Goal: Complete application form: Complete application form

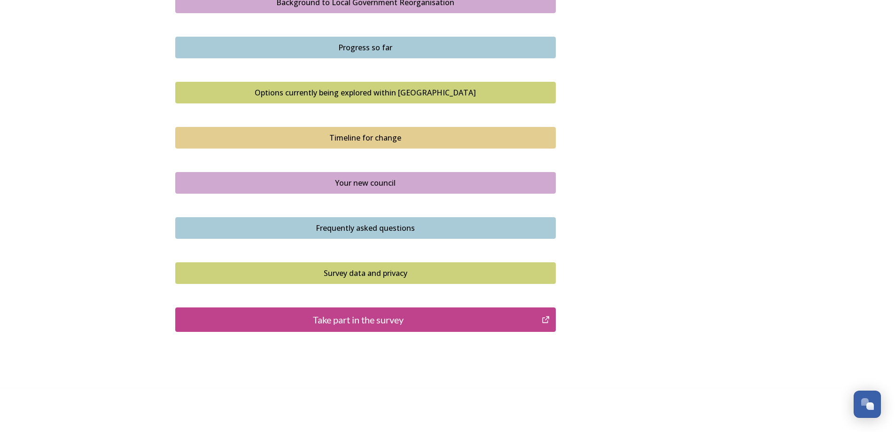
scroll to position [579, 0]
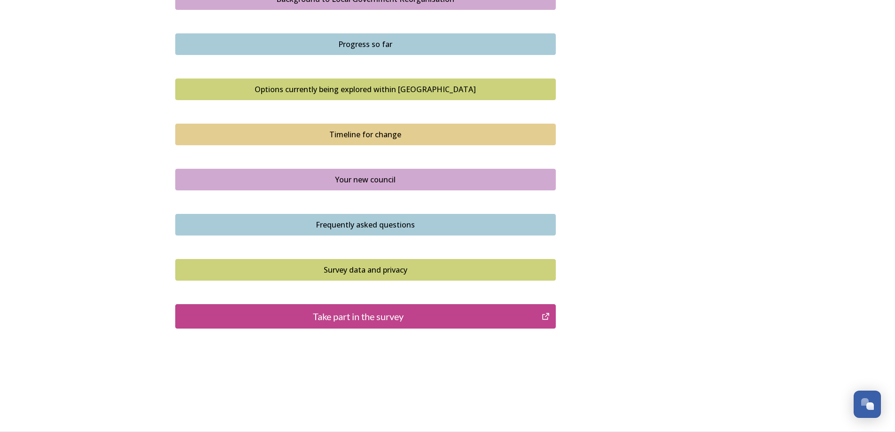
click at [399, 319] on div "Take part in the survey" at bounding box center [358, 316] width 357 height 14
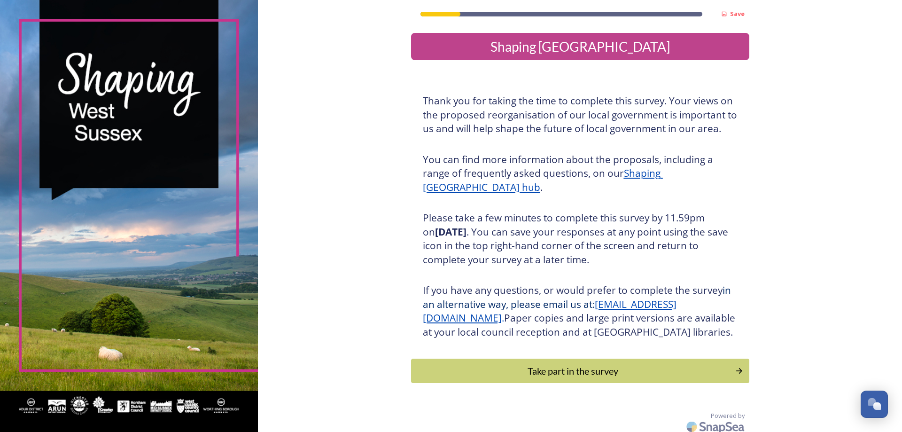
scroll to position [20, 0]
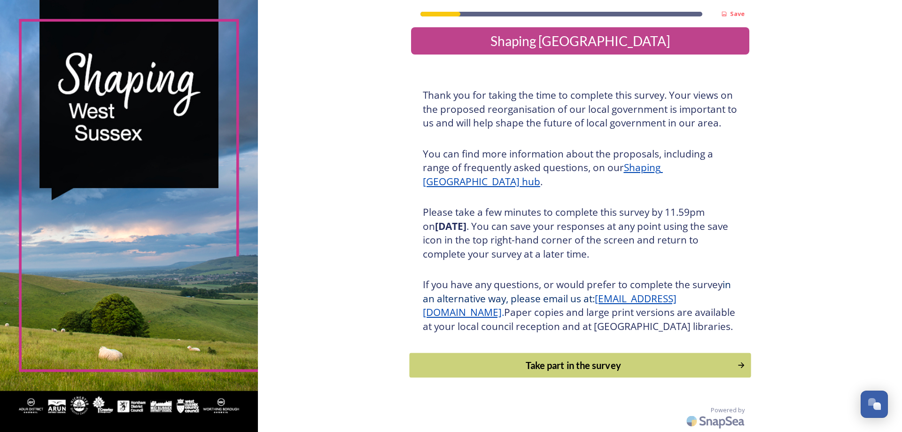
click at [528, 365] on div "Take part in the survey" at bounding box center [573, 365] width 318 height 14
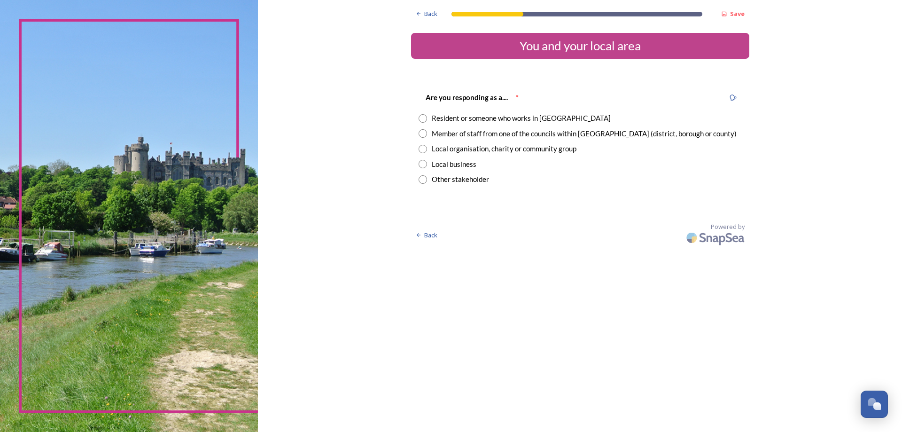
click at [424, 119] on input "radio" at bounding box center [423, 118] width 8 height 8
radio input "true"
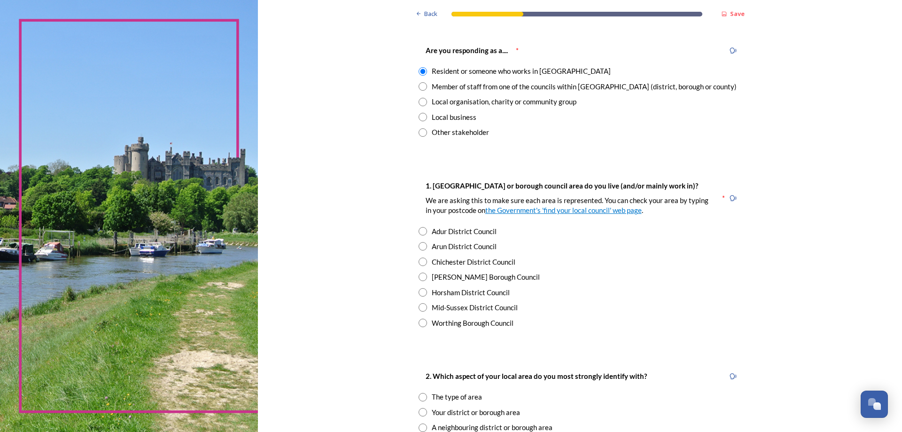
scroll to position [94, 0]
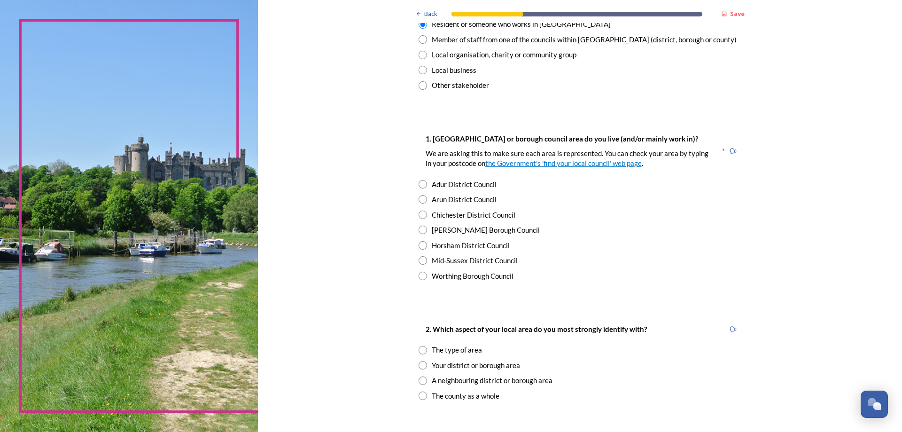
click at [419, 230] on input "radio" at bounding box center [423, 230] width 8 height 8
radio input "true"
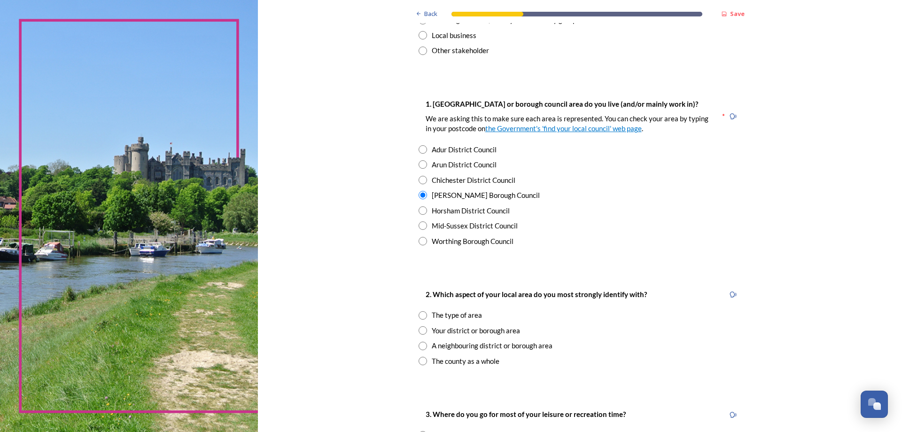
scroll to position [188, 0]
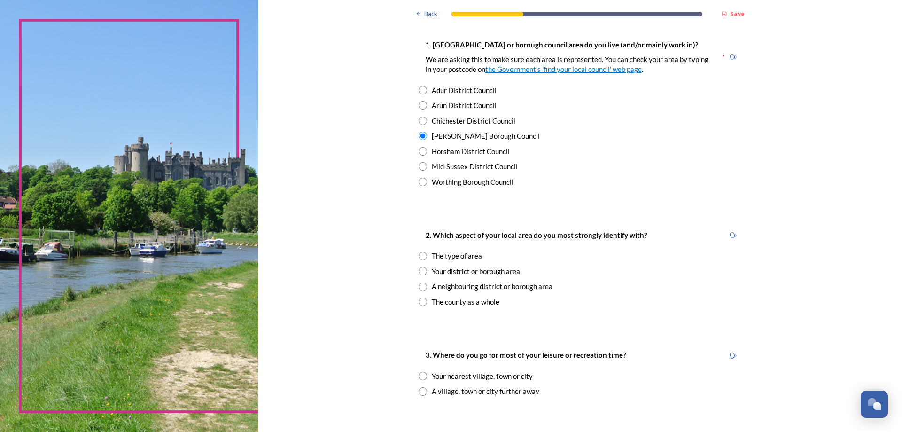
click at [421, 257] on input "radio" at bounding box center [423, 256] width 8 height 8
radio input "true"
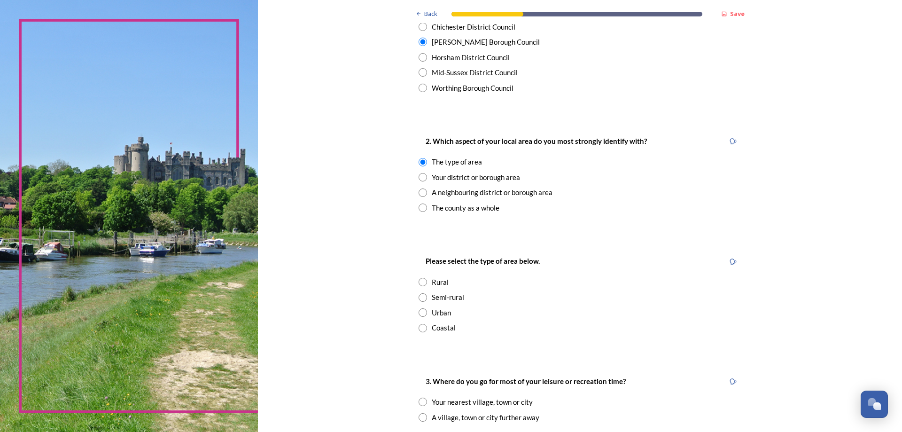
scroll to position [329, 0]
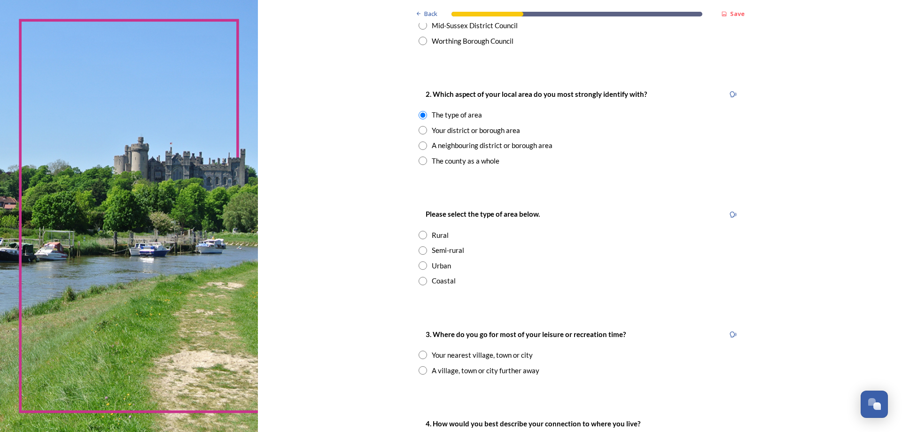
click at [419, 268] on input "radio" at bounding box center [423, 265] width 8 height 8
radio input "true"
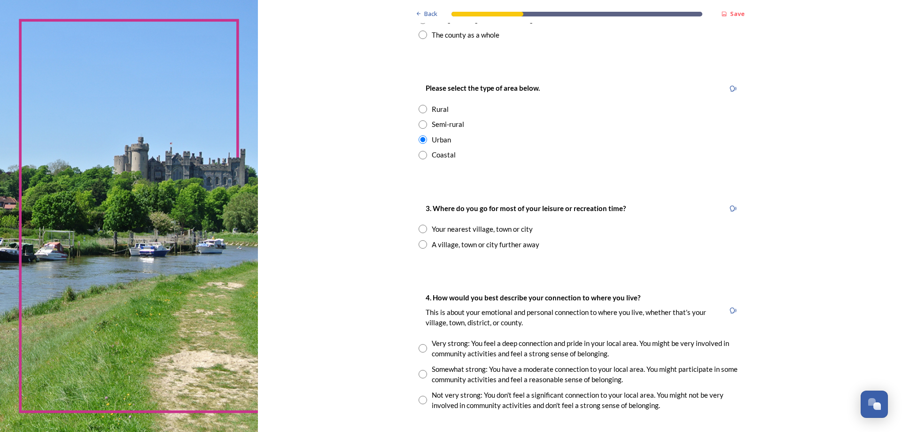
scroll to position [470, 0]
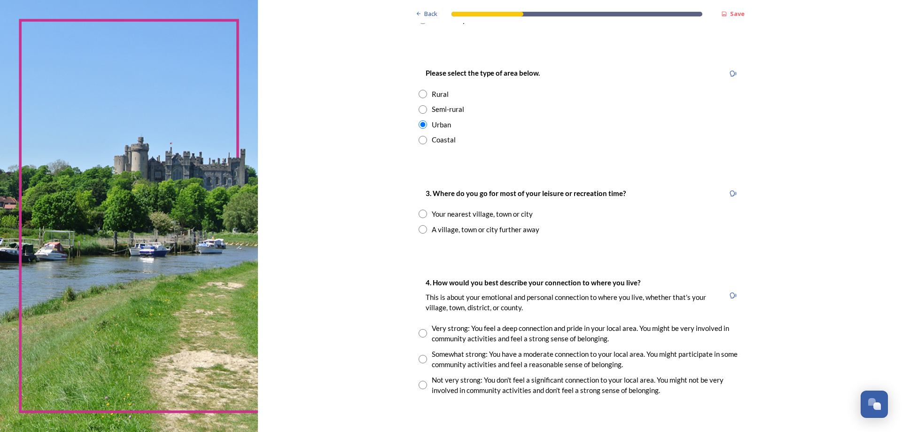
click at [420, 229] on input "radio" at bounding box center [423, 229] width 8 height 8
radio input "true"
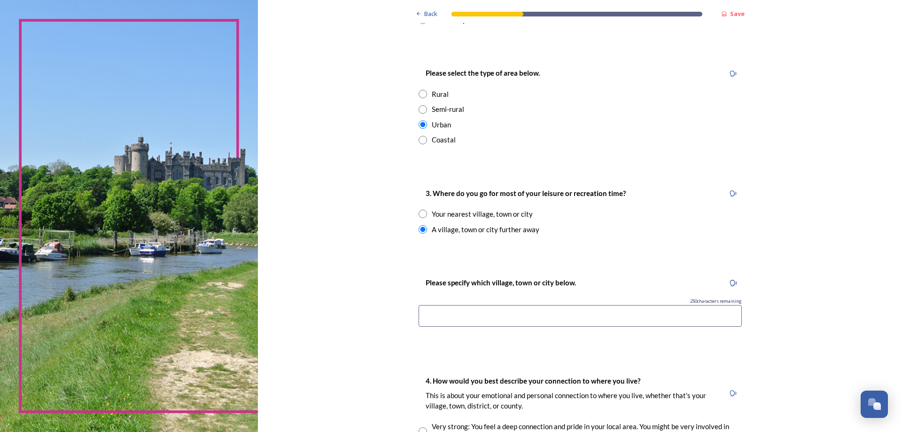
scroll to position [517, 0]
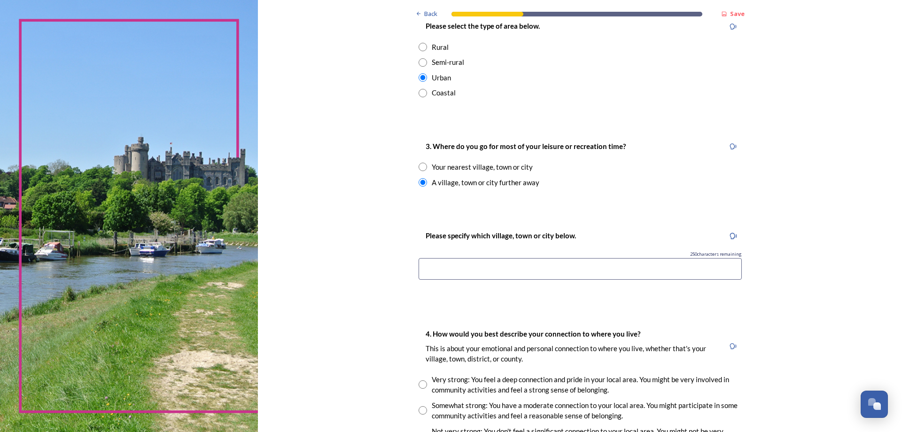
click at [436, 269] on input at bounding box center [580, 269] width 323 height 22
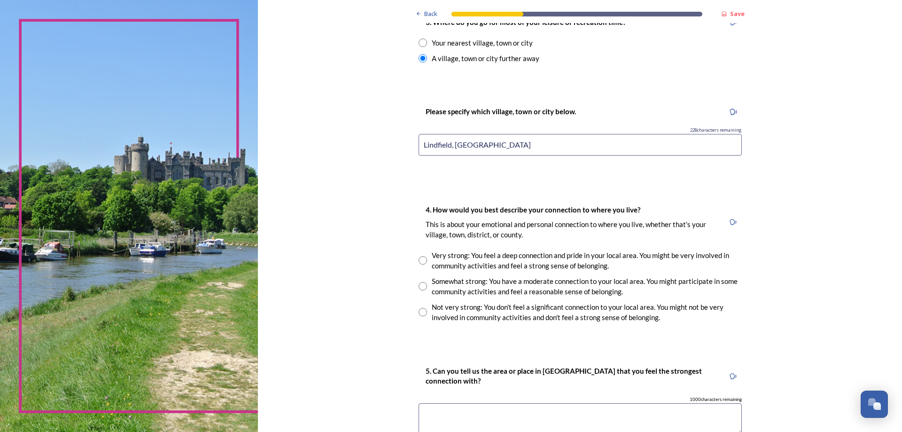
scroll to position [658, 0]
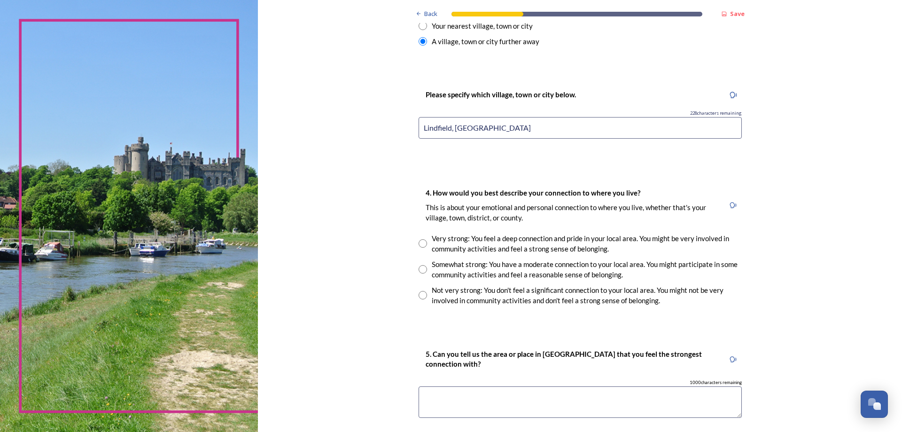
type input "Lindfield, [GEOGRAPHIC_DATA]"
click at [419, 295] on input "radio" at bounding box center [423, 295] width 8 height 8
radio input "true"
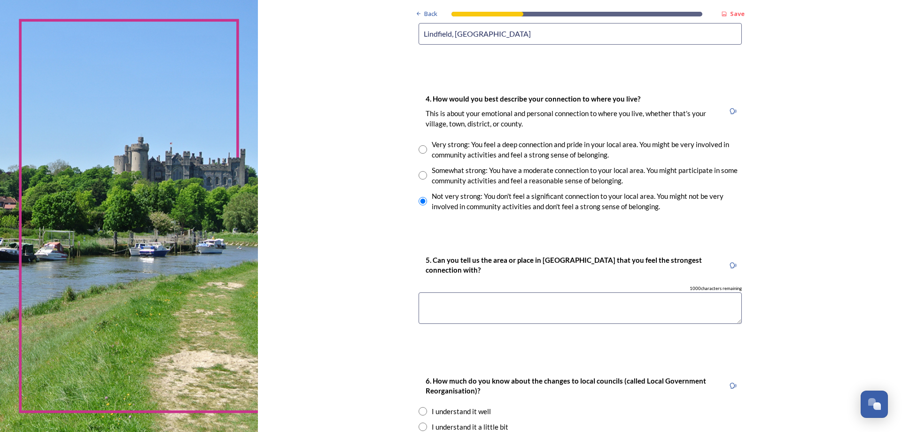
click at [427, 299] on textarea at bounding box center [580, 307] width 323 height 31
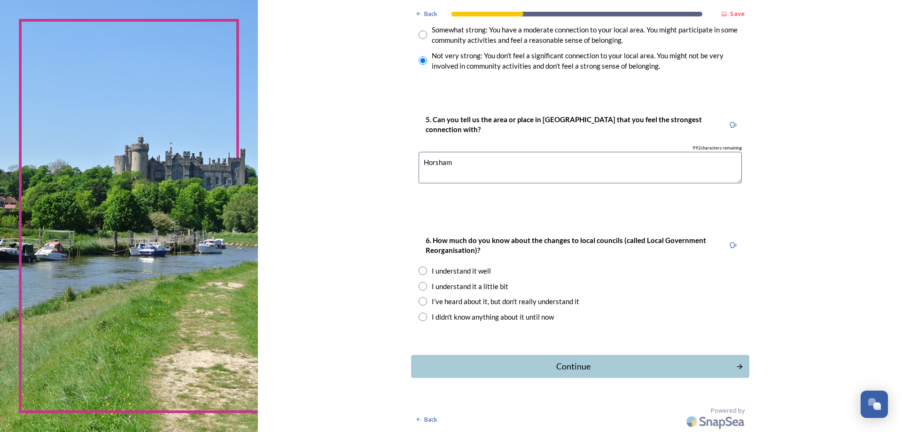
scroll to position [893, 0]
type textarea "Horsham"
click at [422, 289] on input "radio" at bounding box center [423, 285] width 8 height 8
radio input "true"
click at [584, 370] on div "Continue" at bounding box center [573, 365] width 318 height 13
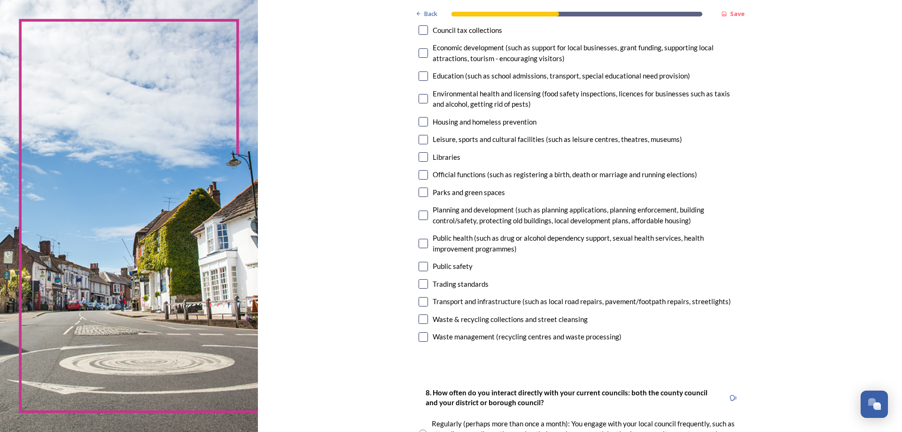
scroll to position [188, 0]
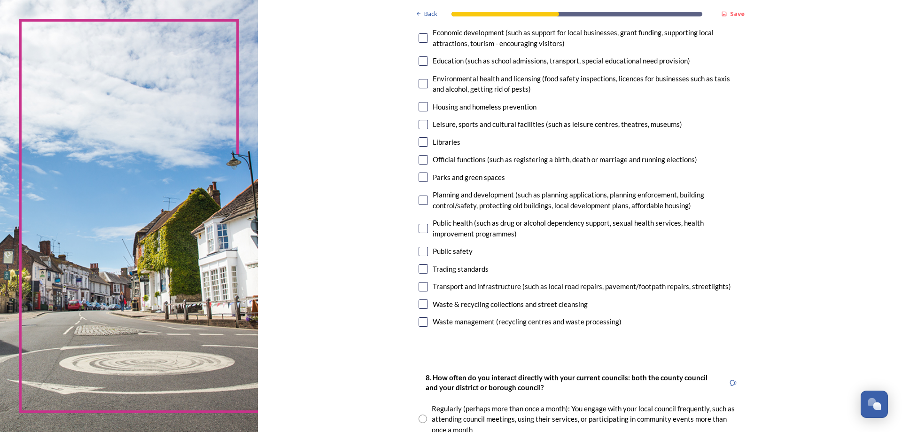
click at [423, 179] on input "checkbox" at bounding box center [423, 176] width 9 height 9
checkbox input "true"
click at [420, 308] on input "checkbox" at bounding box center [423, 303] width 9 height 9
checkbox input "true"
click at [421, 325] on input "checkbox" at bounding box center [423, 321] width 9 height 9
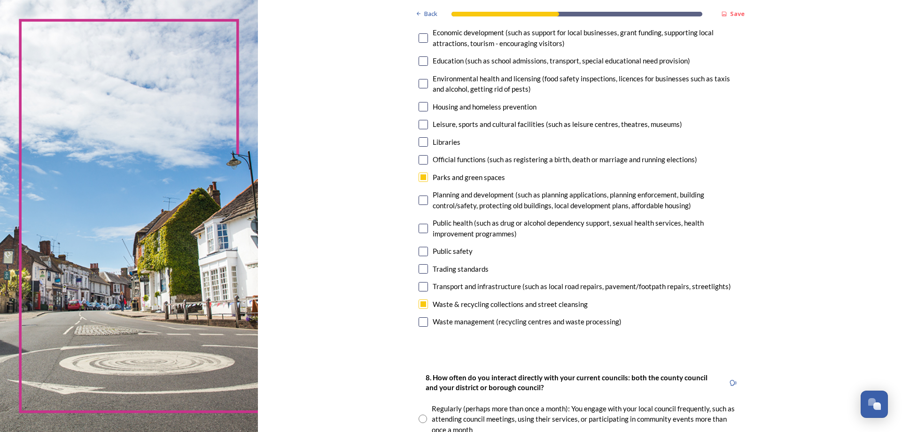
checkbox input "true"
click at [419, 285] on input "checkbox" at bounding box center [423, 286] width 9 height 9
checkbox input "true"
click at [421, 324] on input "checkbox" at bounding box center [423, 321] width 9 height 9
checkbox input "false"
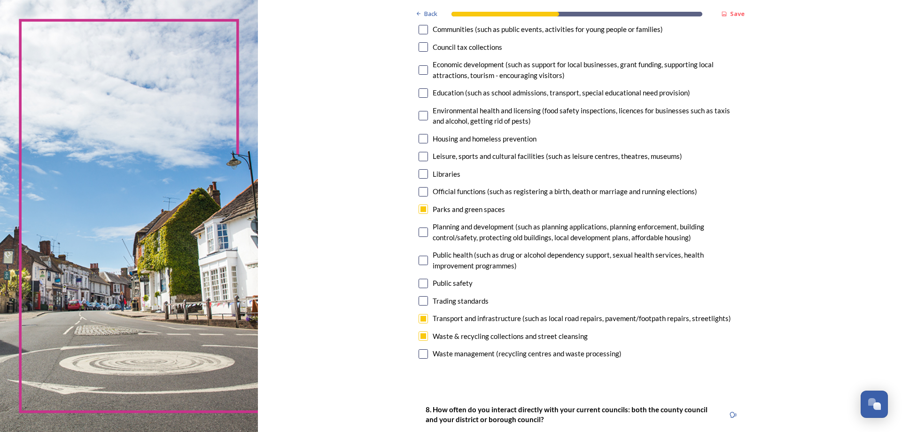
scroll to position [141, 0]
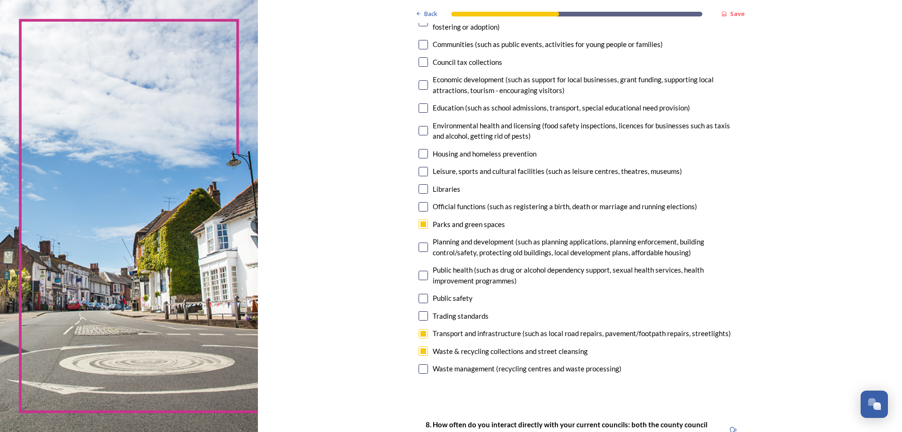
click at [419, 86] on input "checkbox" at bounding box center [423, 84] width 9 height 9
checkbox input "true"
click at [421, 170] on input "checkbox" at bounding box center [423, 171] width 9 height 9
checkbox input "true"
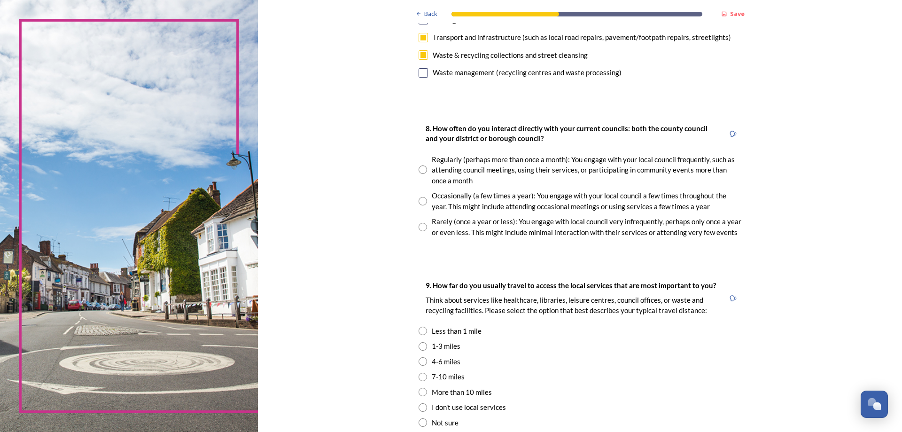
scroll to position [470, 0]
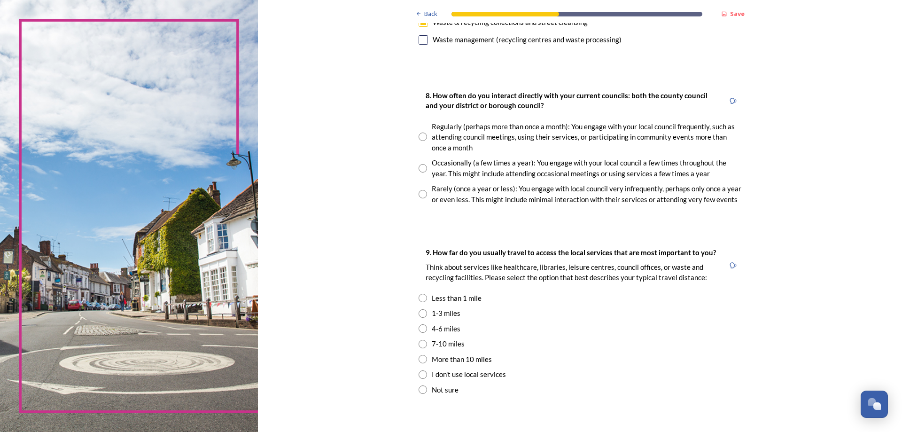
click at [419, 194] on input "radio" at bounding box center [423, 194] width 8 height 8
radio input "true"
click at [419, 170] on input "radio" at bounding box center [423, 168] width 8 height 8
radio input "true"
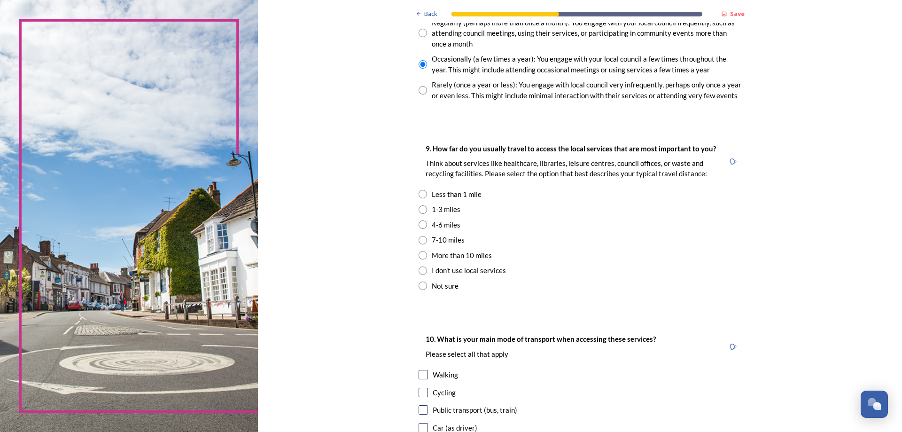
scroll to position [611, 0]
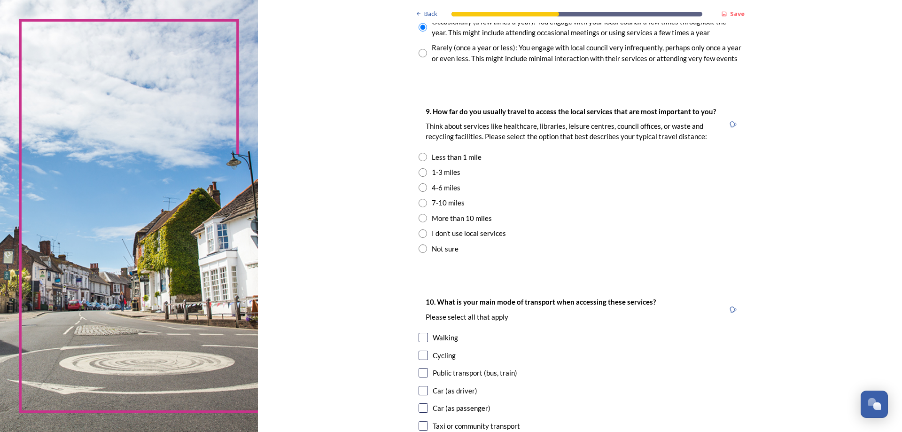
click at [419, 190] on input "radio" at bounding box center [423, 187] width 8 height 8
radio input "true"
click at [419, 173] on input "radio" at bounding box center [423, 172] width 8 height 8
radio input "true"
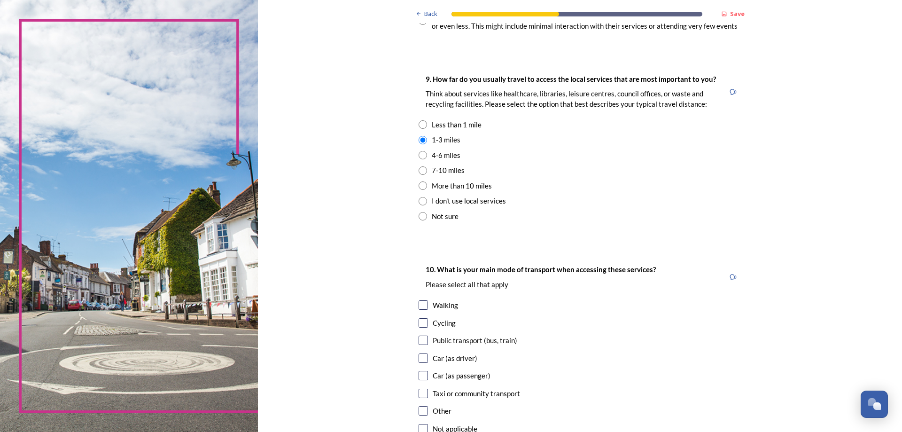
scroll to position [658, 0]
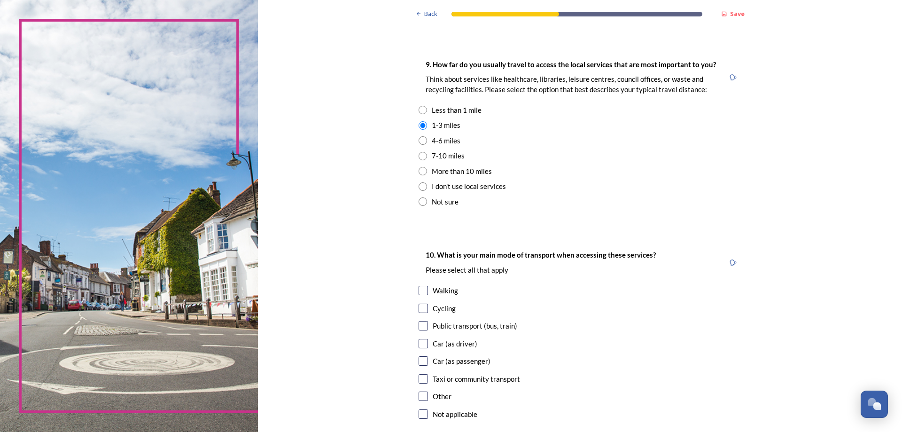
click at [420, 143] on input "radio" at bounding box center [423, 140] width 8 height 8
radio input "true"
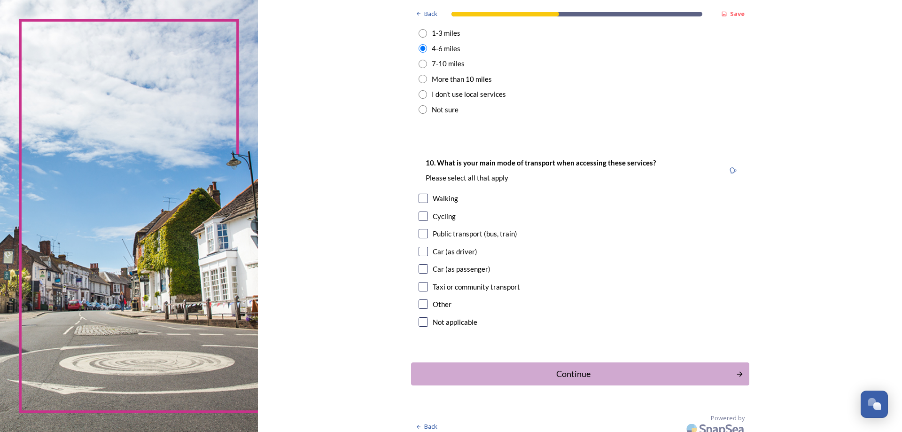
scroll to position [752, 0]
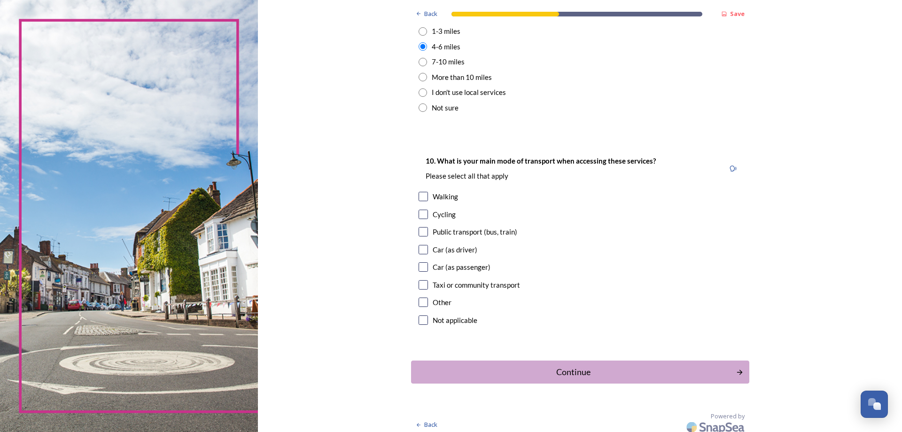
click at [421, 249] on input "checkbox" at bounding box center [423, 249] width 9 height 9
checkbox input "true"
click at [577, 370] on div "Continue" at bounding box center [573, 372] width 318 height 13
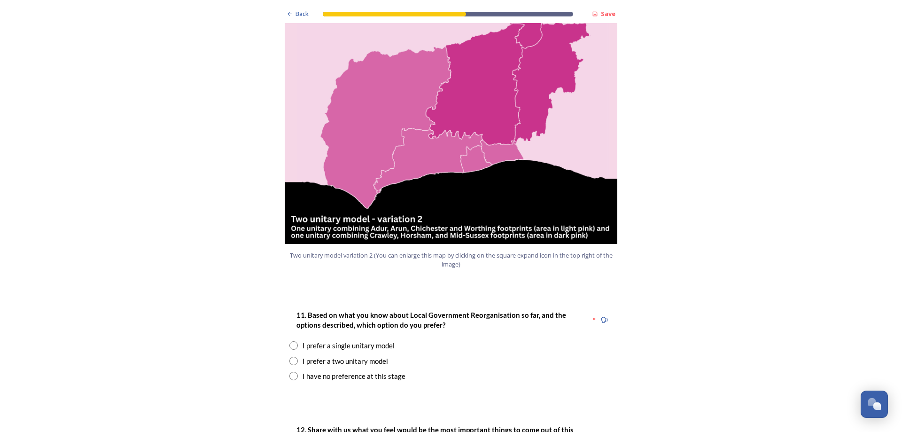
scroll to position [1034, 0]
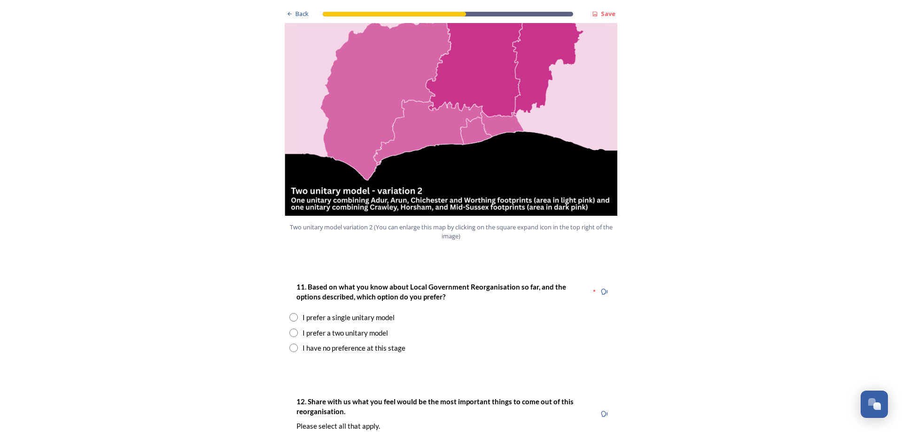
click at [289, 328] on input "radio" at bounding box center [293, 332] width 8 height 8
radio input "true"
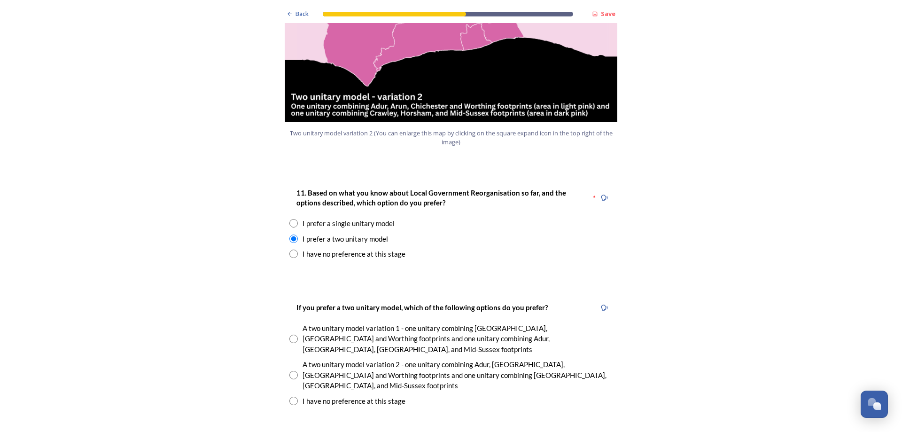
scroll to position [1175, 0]
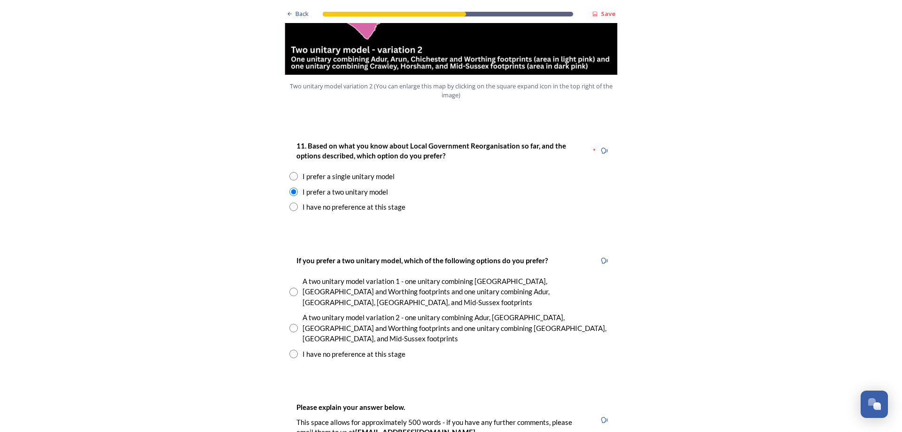
click at [292, 324] on input "radio" at bounding box center [293, 328] width 8 height 8
radio input "true"
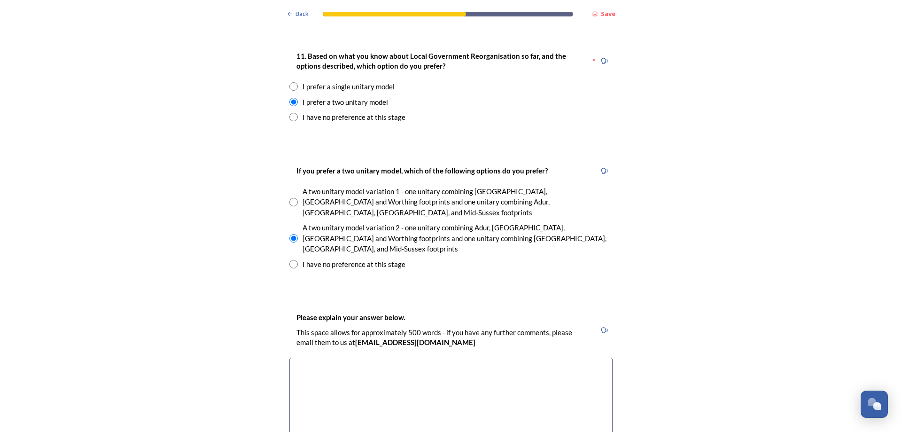
scroll to position [1269, 0]
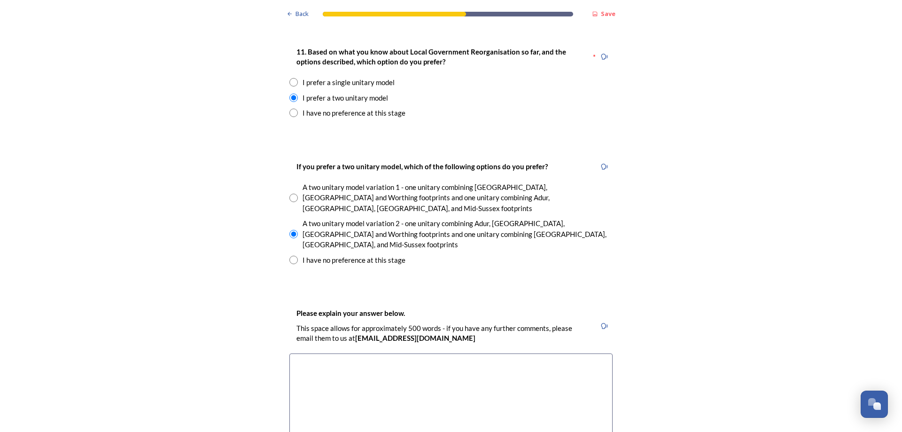
click at [412, 353] on textarea at bounding box center [450, 406] width 323 height 106
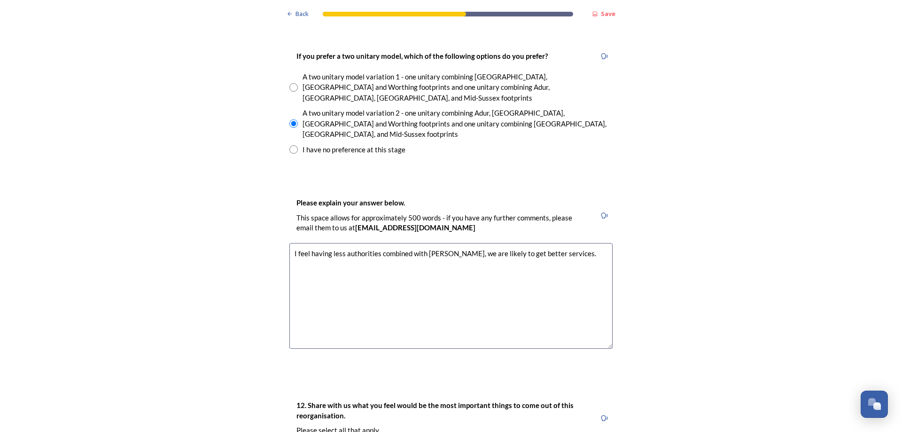
scroll to position [1363, 0]
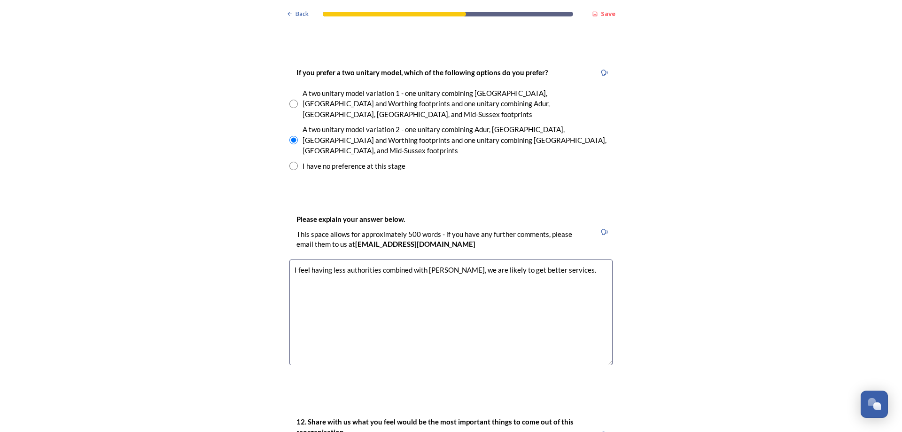
click at [471, 259] on textarea "I feel having less authorities combined with [PERSON_NAME], we are likely to ge…" at bounding box center [450, 312] width 323 height 106
click at [553, 259] on textarea "I feel having less authorities combined with [PERSON_NAME], I am likely to get …" at bounding box center [450, 312] width 323 height 106
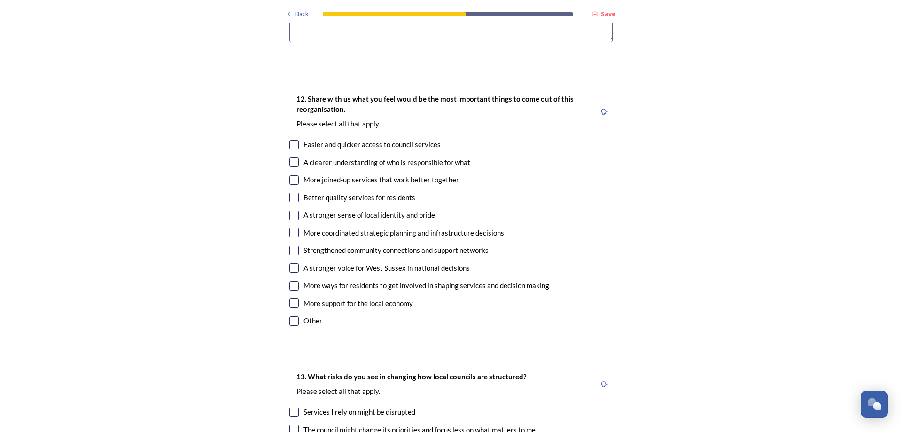
scroll to position [1692, 0]
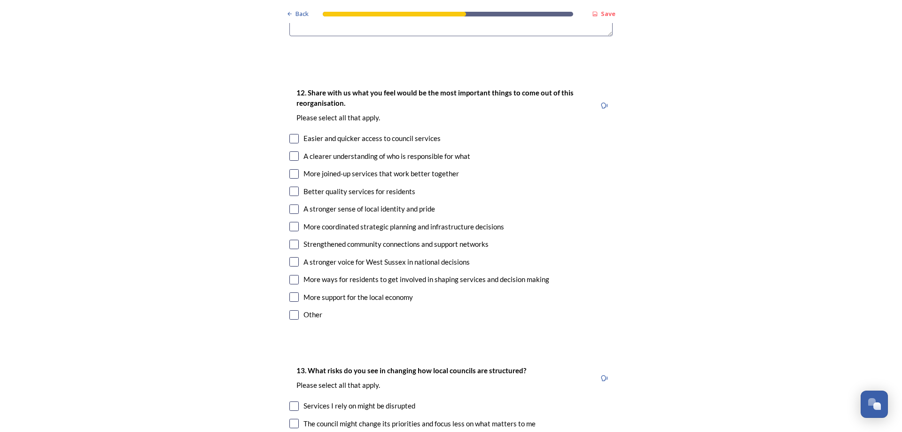
type textarea "I feel having less authorities combined with [PERSON_NAME], I am likely to get …"
click at [292, 134] on input "checkbox" at bounding box center [293, 138] width 9 height 9
checkbox input "true"
click at [291, 151] on input "checkbox" at bounding box center [293, 155] width 9 height 9
checkbox input "true"
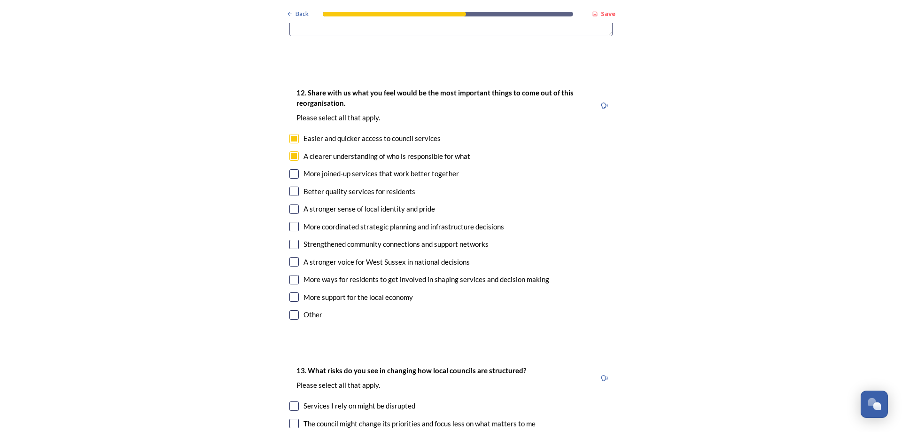
click at [292, 187] on input "checkbox" at bounding box center [293, 191] width 9 height 9
checkbox input "true"
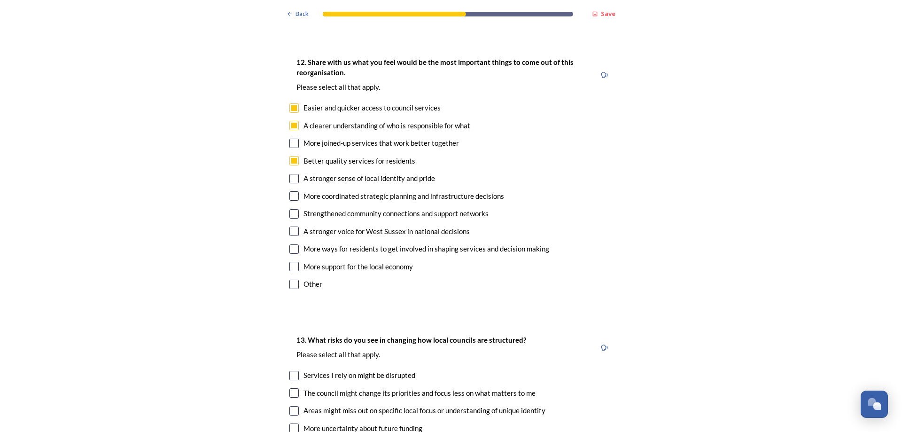
scroll to position [1738, 0]
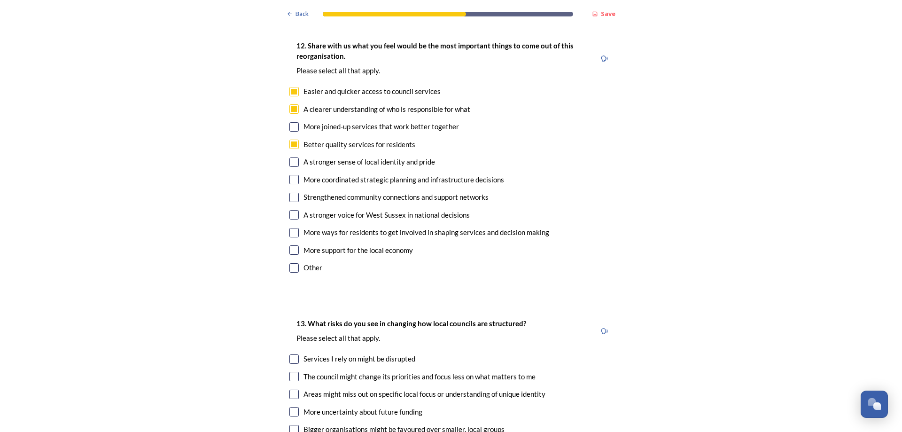
click at [294, 245] on input "checkbox" at bounding box center [293, 249] width 9 height 9
checkbox input "true"
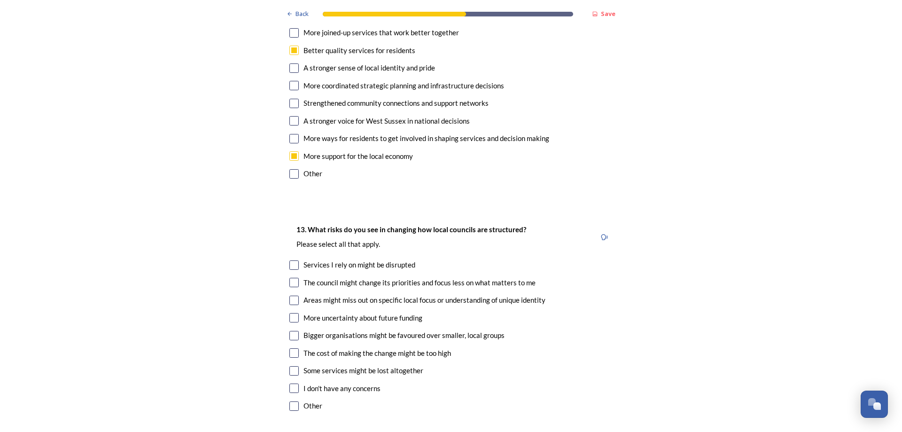
scroll to position [1879, 0]
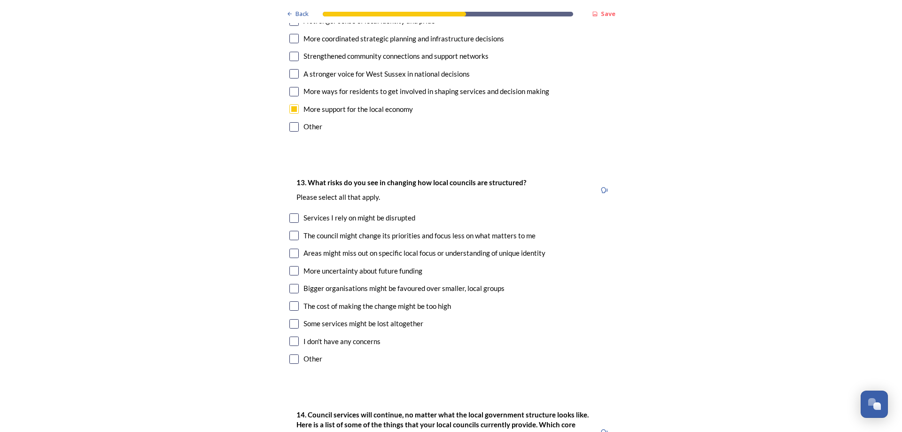
click at [290, 213] on input "checkbox" at bounding box center [293, 217] width 9 height 9
checkbox input "true"
click at [290, 231] on input "checkbox" at bounding box center [293, 235] width 9 height 9
checkbox input "true"
click at [295, 266] on input "checkbox" at bounding box center [293, 270] width 9 height 9
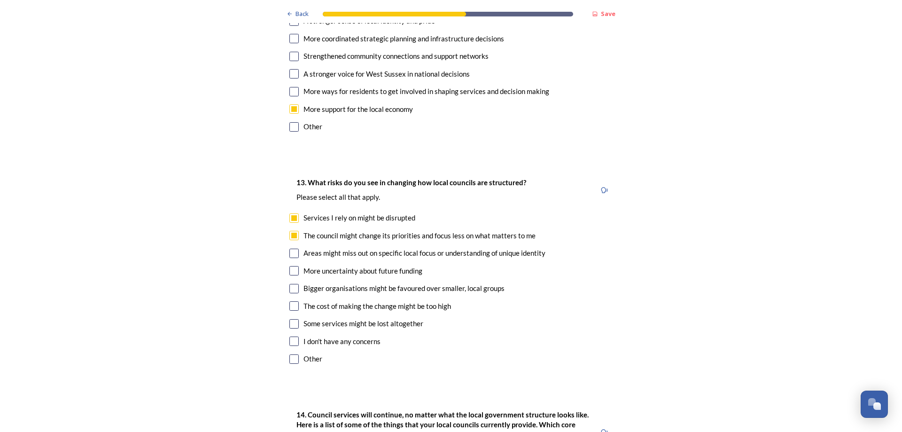
checkbox input "true"
click at [289, 301] on input "checkbox" at bounding box center [293, 305] width 9 height 9
checkbox input "true"
click at [294, 319] on input "checkbox" at bounding box center [293, 323] width 9 height 9
checkbox input "true"
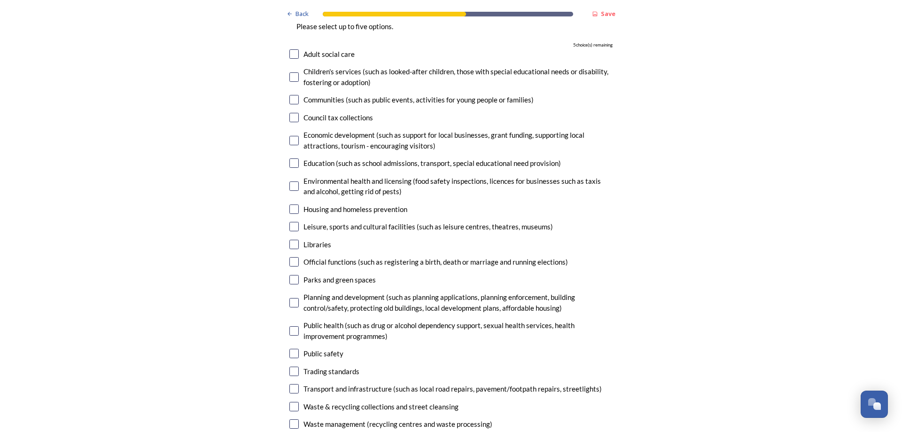
scroll to position [2349, 0]
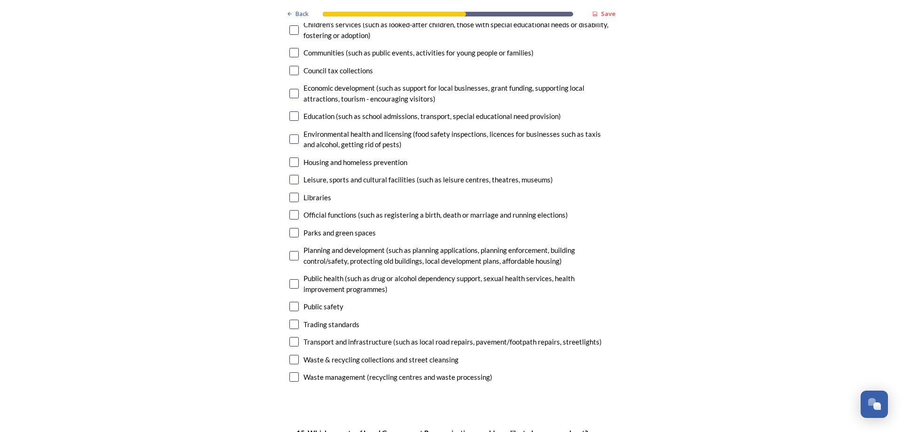
click at [293, 372] on input "checkbox" at bounding box center [293, 376] width 9 height 9
checkbox input "true"
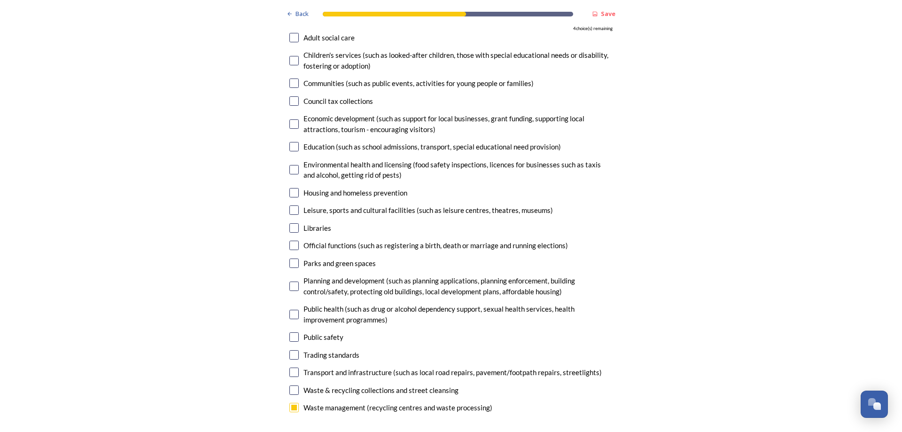
scroll to position [2302, 0]
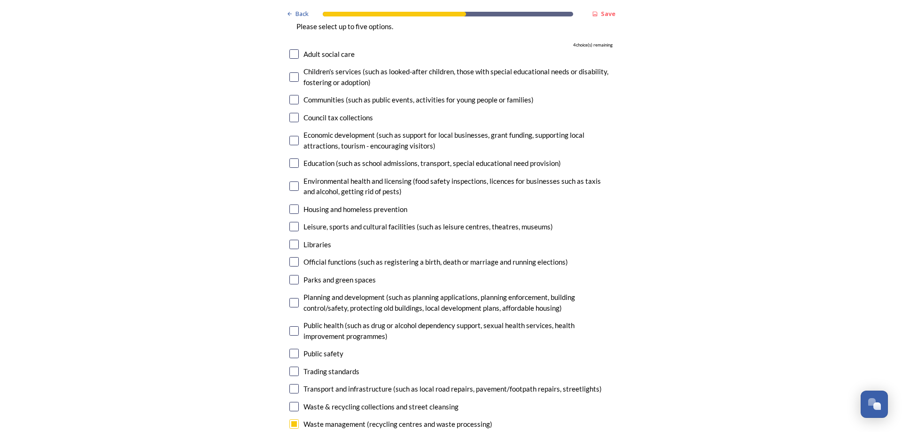
click at [295, 257] on input "checkbox" at bounding box center [293, 261] width 9 height 9
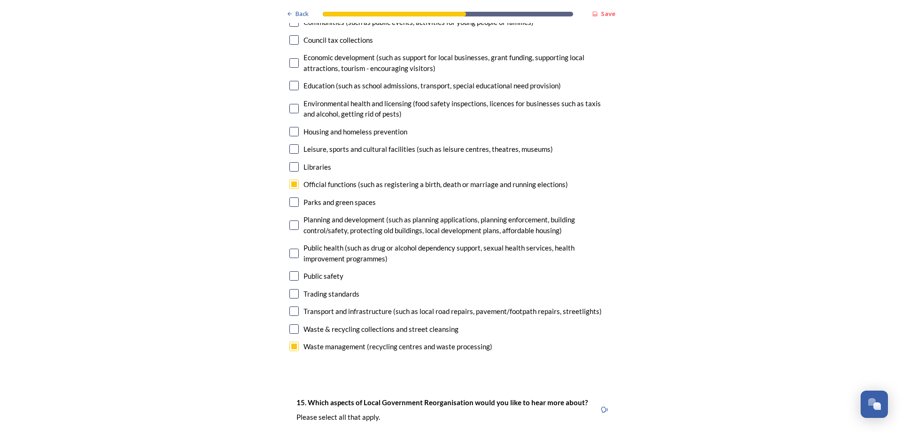
scroll to position [2396, 0]
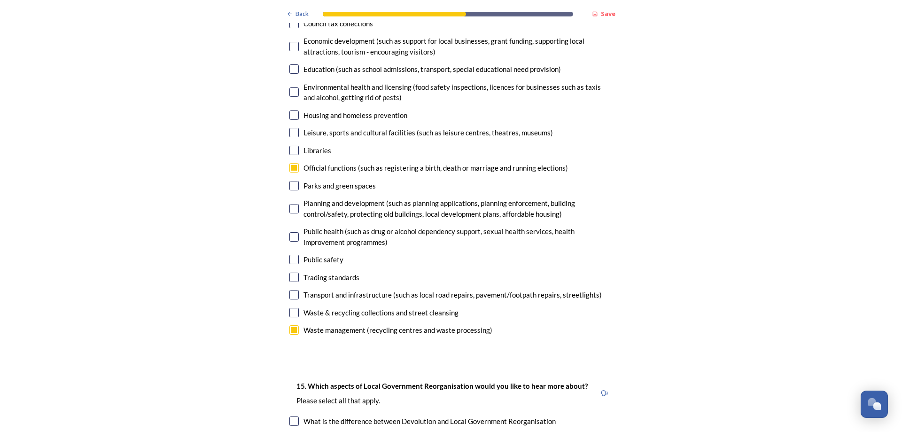
click at [290, 163] on input "checkbox" at bounding box center [293, 167] width 9 height 9
checkbox input "false"
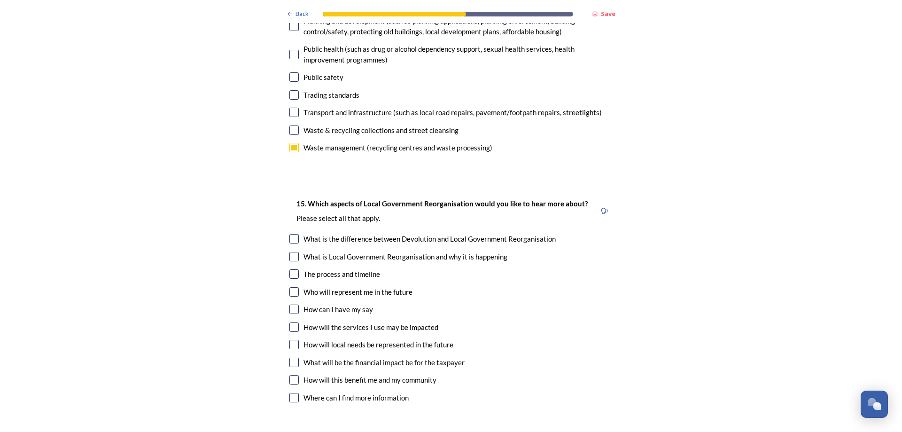
scroll to position [2584, 0]
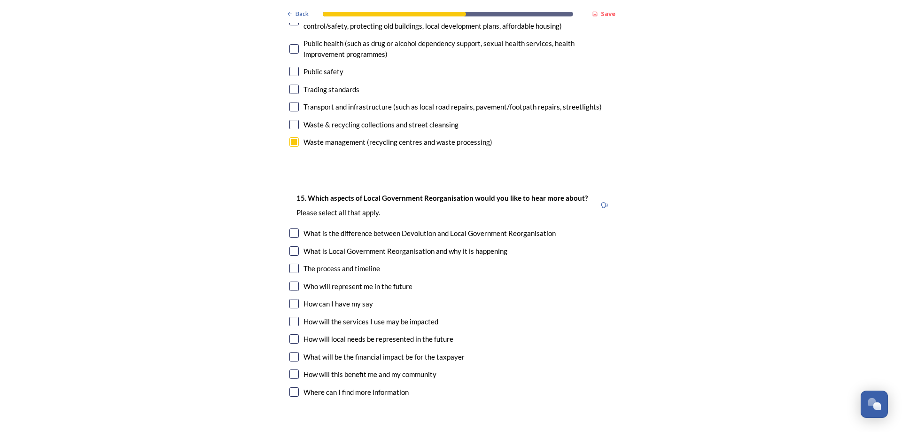
click at [294, 317] on input "checkbox" at bounding box center [293, 321] width 9 height 9
checkbox input "true"
click at [295, 352] on input "checkbox" at bounding box center [293, 356] width 9 height 9
checkbox input "true"
click at [293, 369] on input "checkbox" at bounding box center [293, 373] width 9 height 9
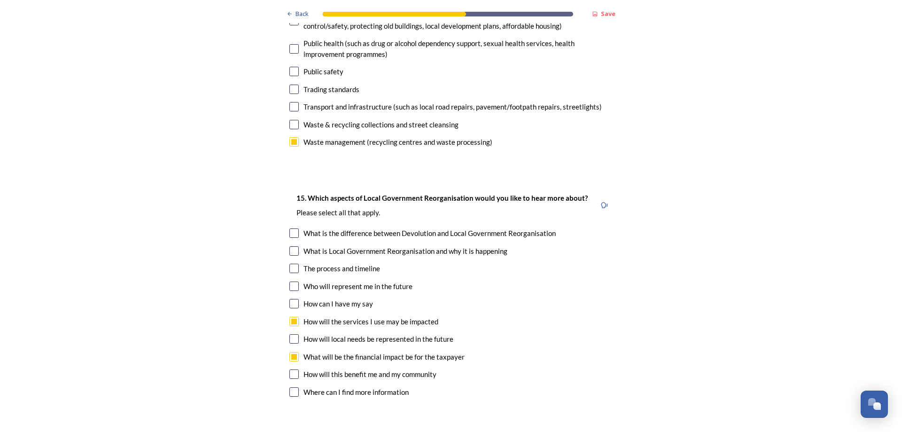
checkbox input "true"
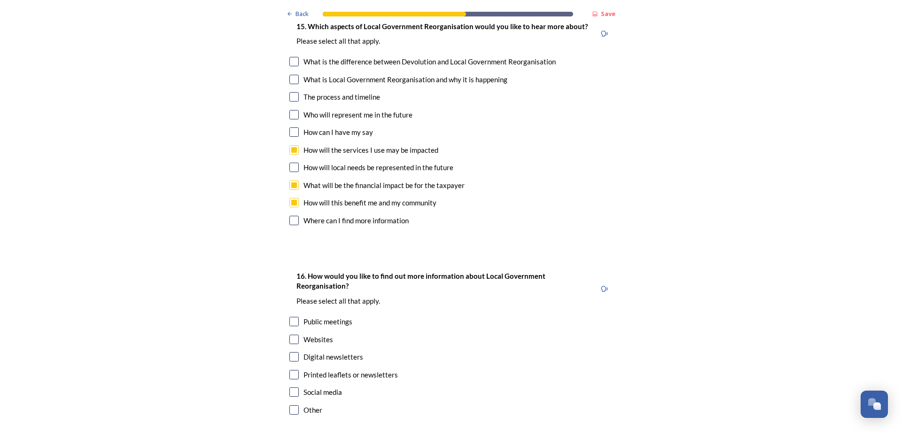
scroll to position [2772, 0]
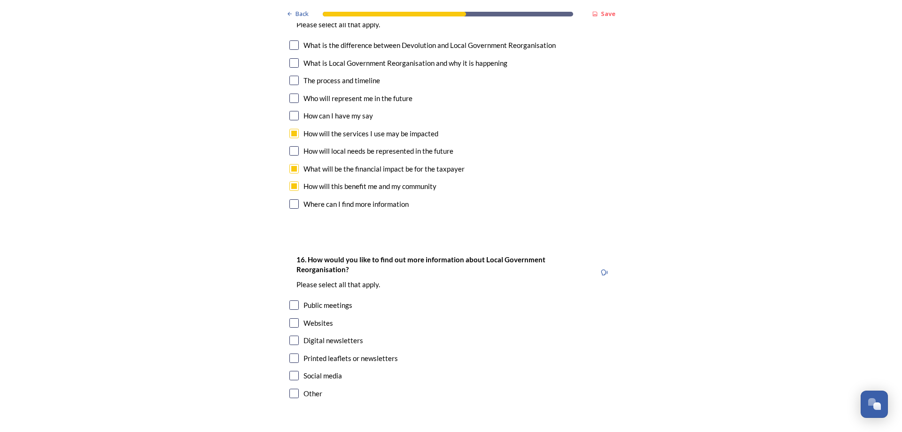
click at [292, 335] on input "checkbox" at bounding box center [293, 339] width 9 height 9
checkbox input "true"
click at [293, 371] on input "checkbox" at bounding box center [293, 375] width 9 height 9
checkbox input "true"
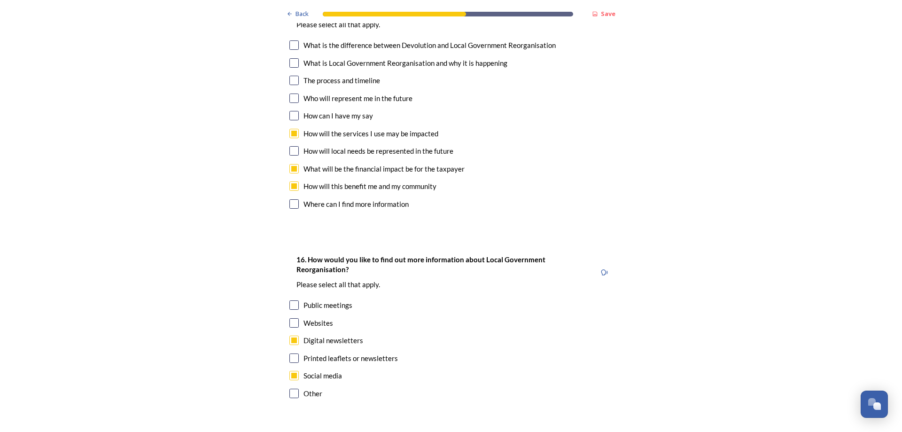
scroll to position [0, 0]
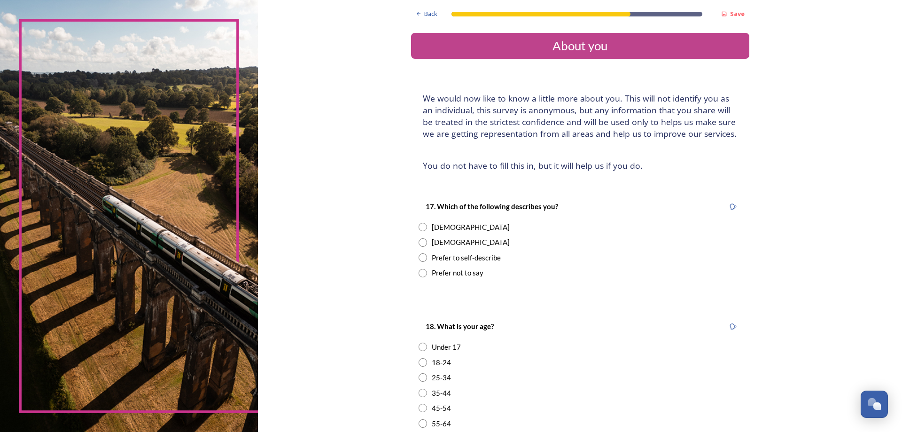
click at [420, 225] on input "radio" at bounding box center [423, 227] width 8 height 8
radio input "true"
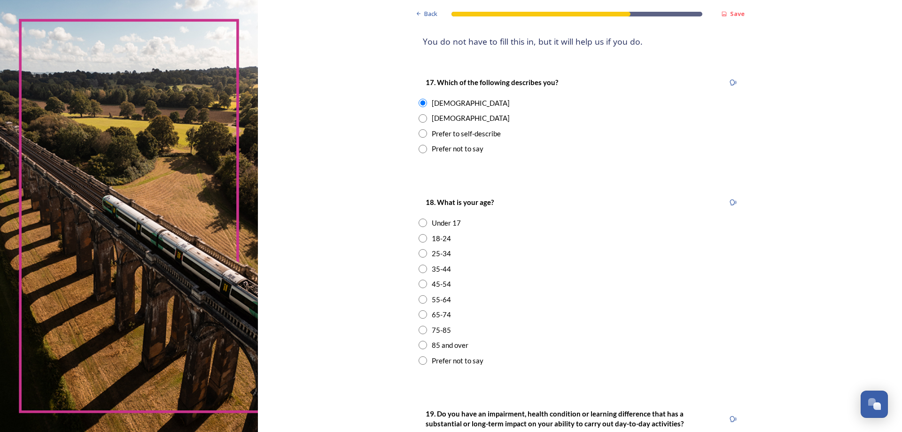
scroll to position [141, 0]
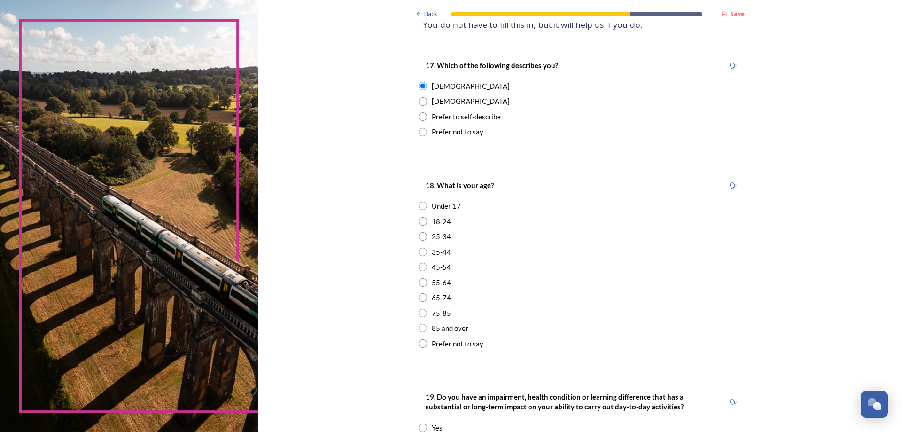
click at [421, 253] on input "radio" at bounding box center [423, 252] width 8 height 8
radio input "true"
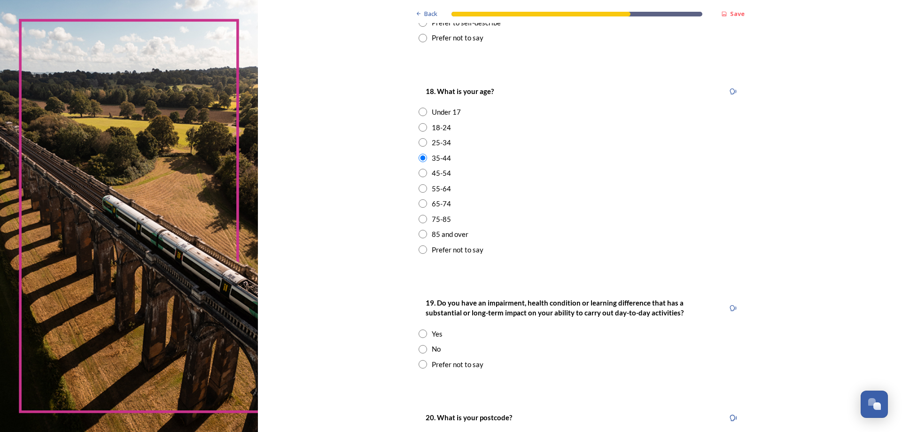
scroll to position [282, 0]
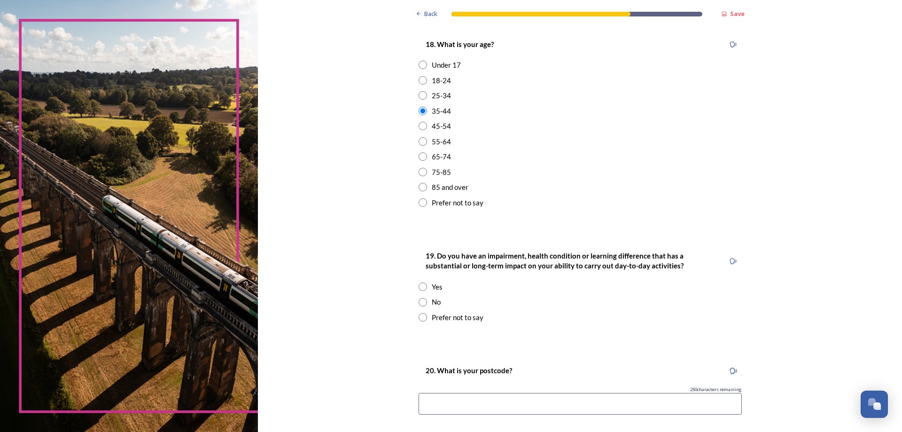
click at [419, 302] on input "radio" at bounding box center [423, 302] width 8 height 8
radio input "true"
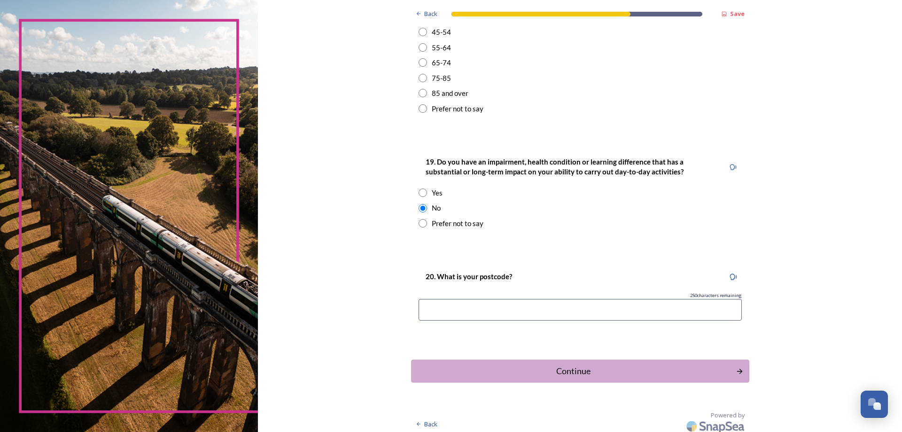
scroll to position [381, 0]
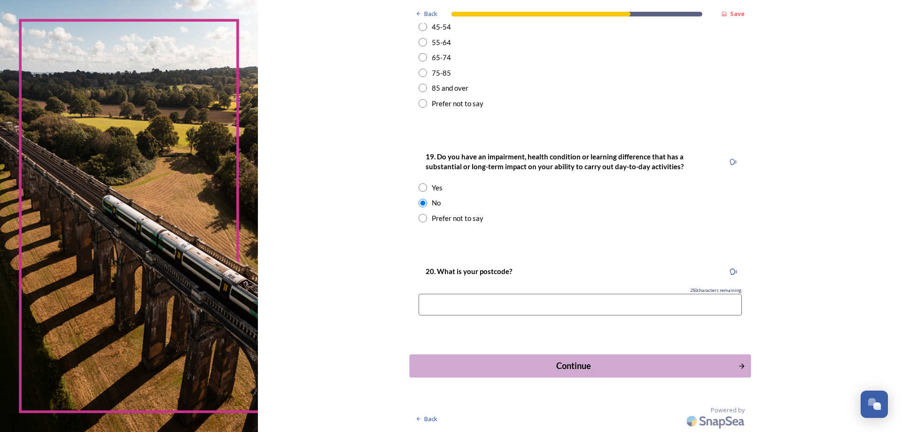
click at [575, 366] on div "Continue" at bounding box center [573, 365] width 318 height 13
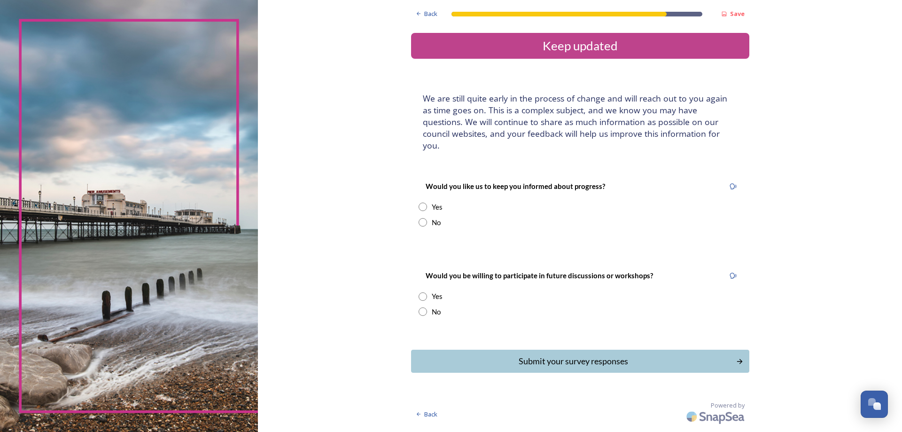
click at [427, 217] on div "No" at bounding box center [580, 222] width 323 height 11
radio input "true"
click at [424, 307] on input "radio" at bounding box center [423, 311] width 8 height 8
radio input "true"
click at [571, 355] on div "Submit your survey responses" at bounding box center [573, 361] width 318 height 13
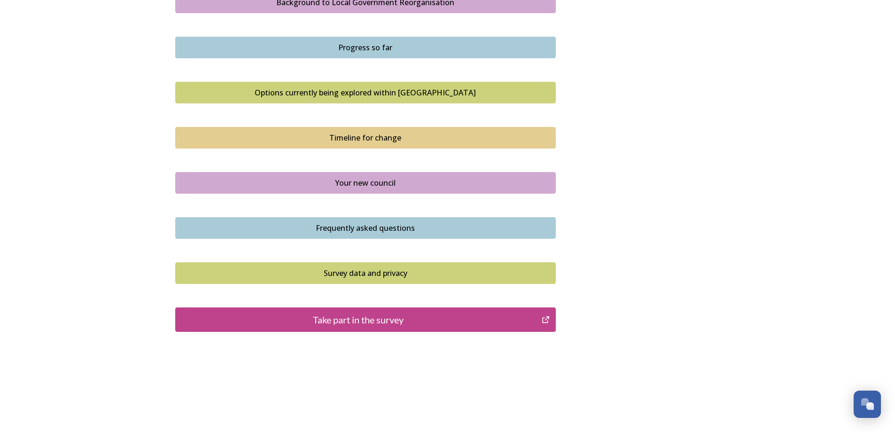
scroll to position [579, 0]
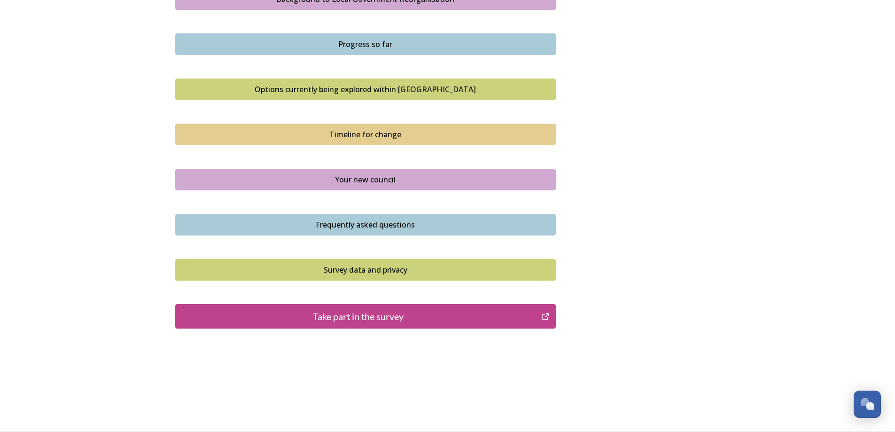
click at [376, 316] on div "Take part in the survey" at bounding box center [358, 316] width 357 height 14
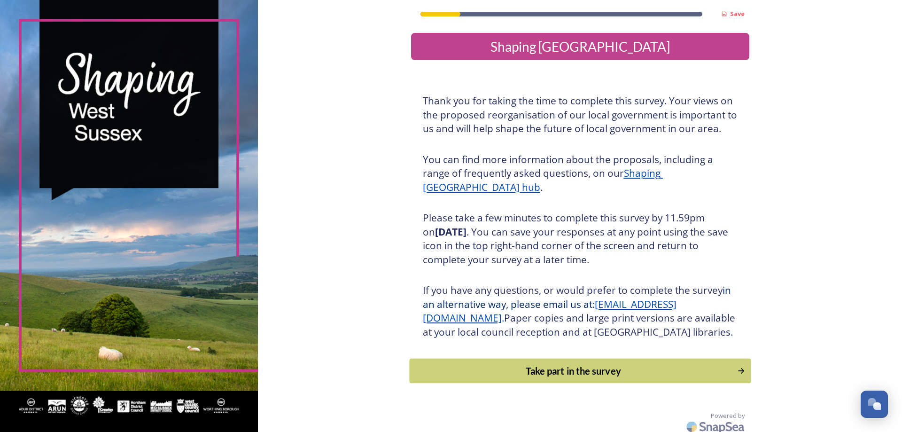
click at [542, 378] on div "Take part in the survey" at bounding box center [573, 371] width 318 height 14
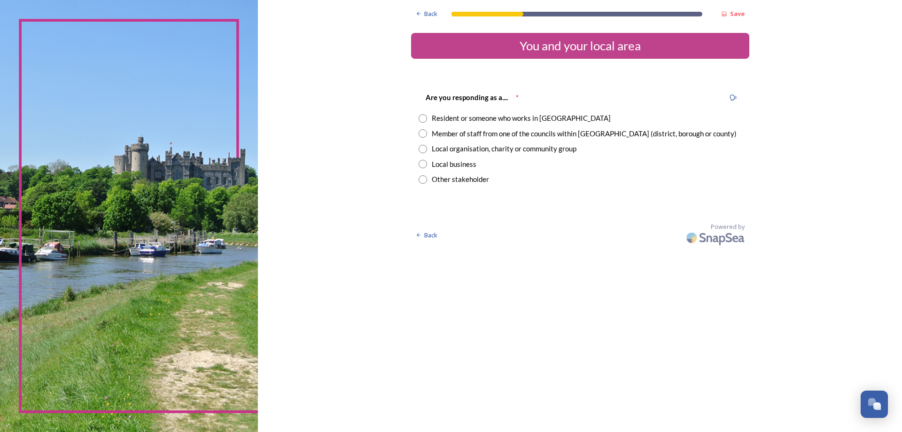
click at [420, 133] on input "radio" at bounding box center [423, 133] width 8 height 8
radio input "true"
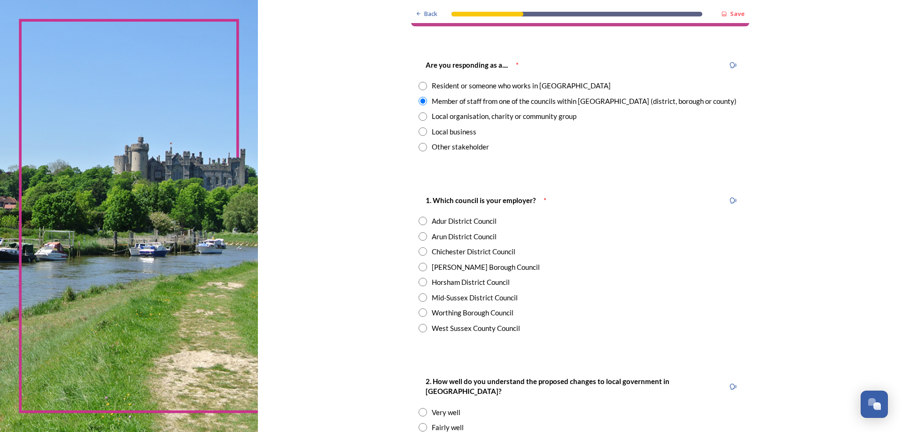
scroll to position [47, 0]
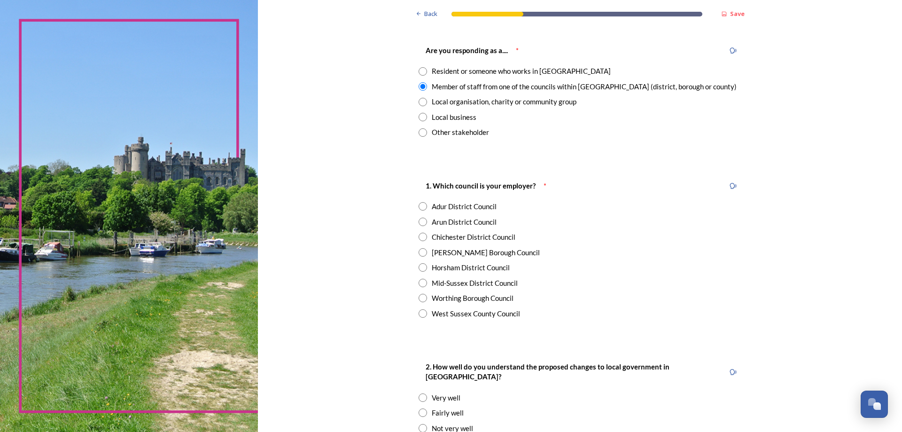
click at [420, 265] on input "radio" at bounding box center [423, 267] width 8 height 8
radio input "true"
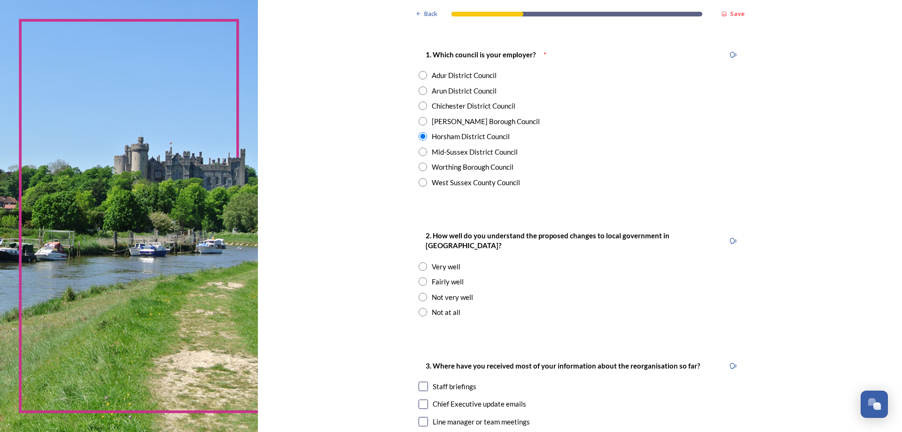
scroll to position [235, 0]
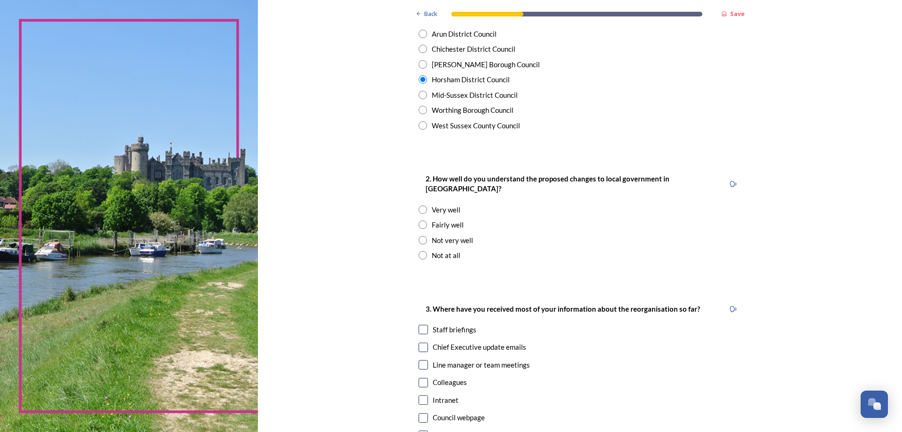
click at [419, 220] on input "radio" at bounding box center [423, 224] width 8 height 8
radio input "true"
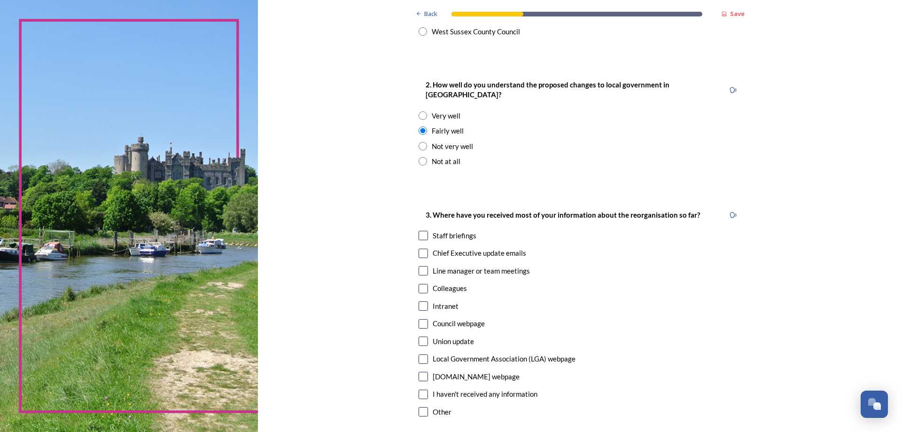
scroll to position [376, 0]
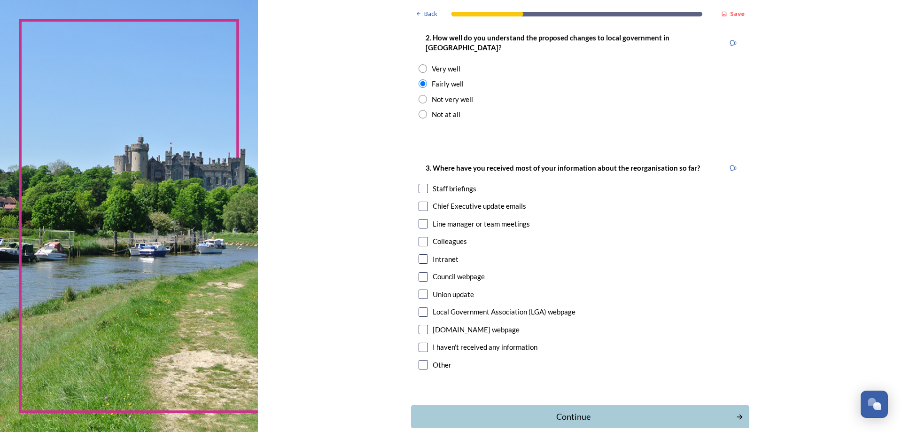
click at [419, 184] on input "checkbox" at bounding box center [423, 188] width 9 height 9
checkbox input "true"
click at [419, 202] on input "checkbox" at bounding box center [423, 206] width 9 height 9
checkbox input "true"
click at [423, 237] on input "checkbox" at bounding box center [423, 241] width 9 height 9
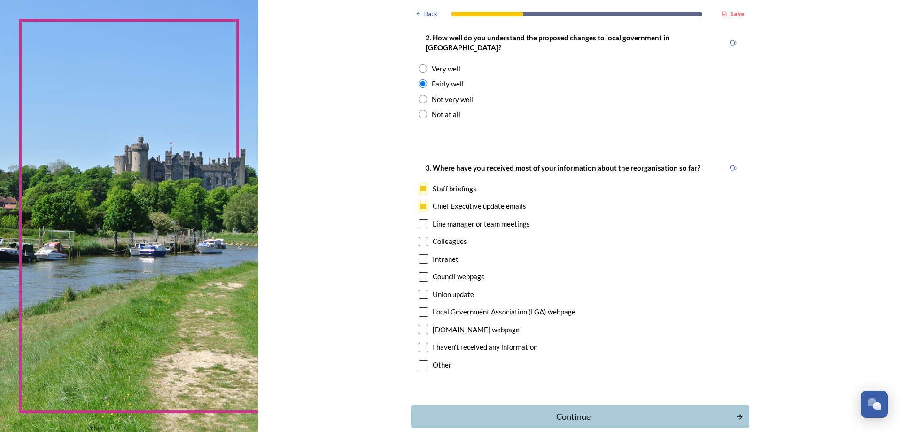
checkbox input "true"
click at [571, 410] on div "Continue" at bounding box center [573, 416] width 318 height 13
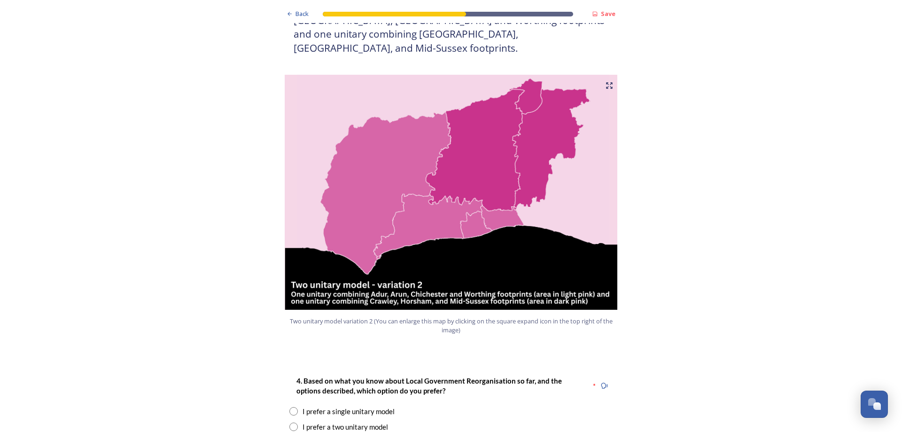
scroll to position [1128, 0]
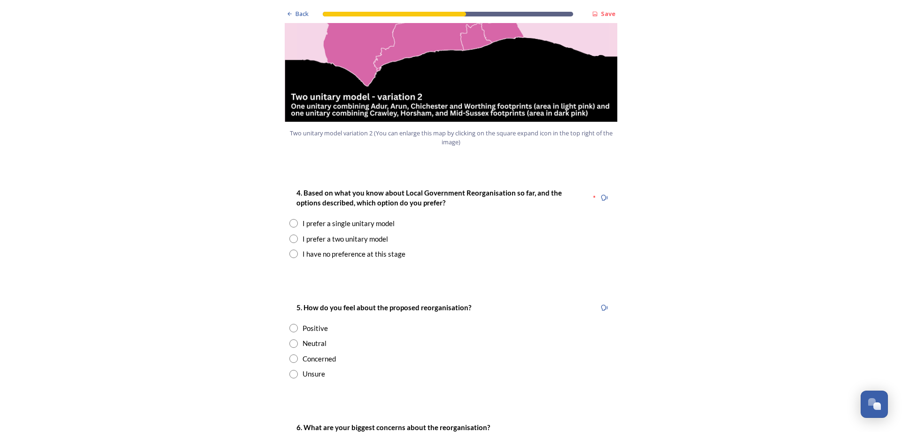
click at [289, 234] on input "radio" at bounding box center [293, 238] width 8 height 8
radio input "true"
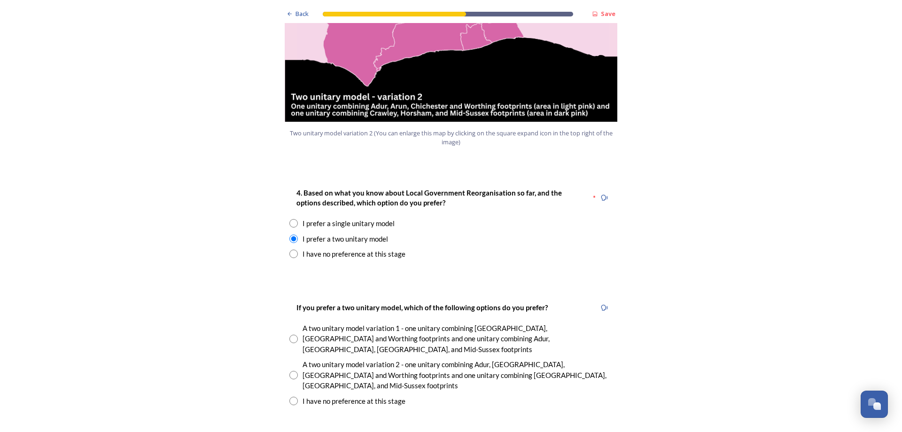
scroll to position [1175, 0]
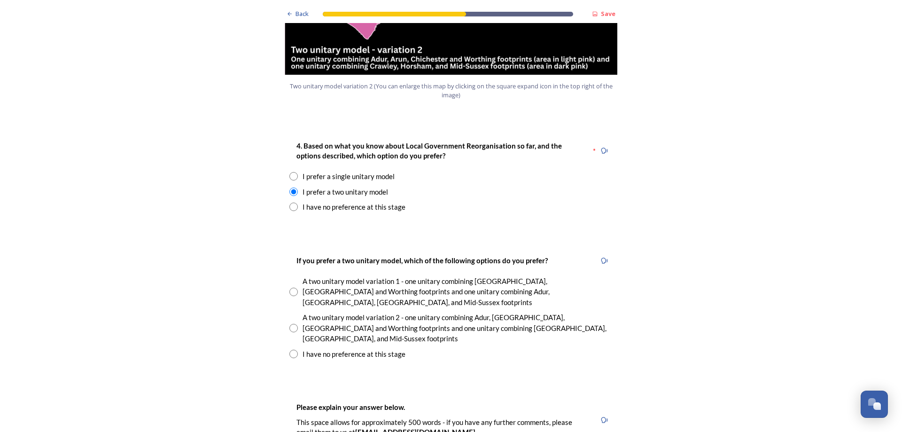
click at [291, 324] on input "radio" at bounding box center [293, 328] width 8 height 8
radio input "true"
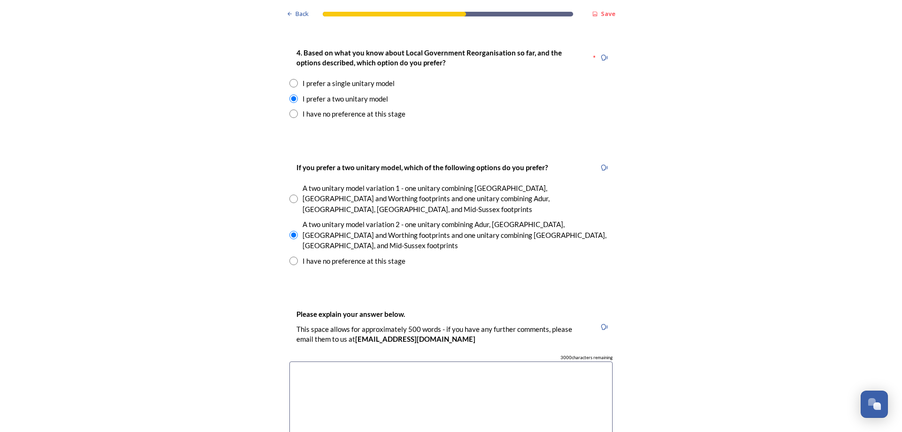
scroll to position [1269, 0]
click at [293, 360] on textarea at bounding box center [450, 413] width 323 height 106
type textarea "I"
click at [481, 360] on textarea "I feel like the less authorities we are combined with, hopefully the less compl…" at bounding box center [450, 413] width 323 height 106
click at [388, 360] on textarea "I feel like the less authorities we are combined with, the less complication th…" at bounding box center [450, 413] width 323 height 106
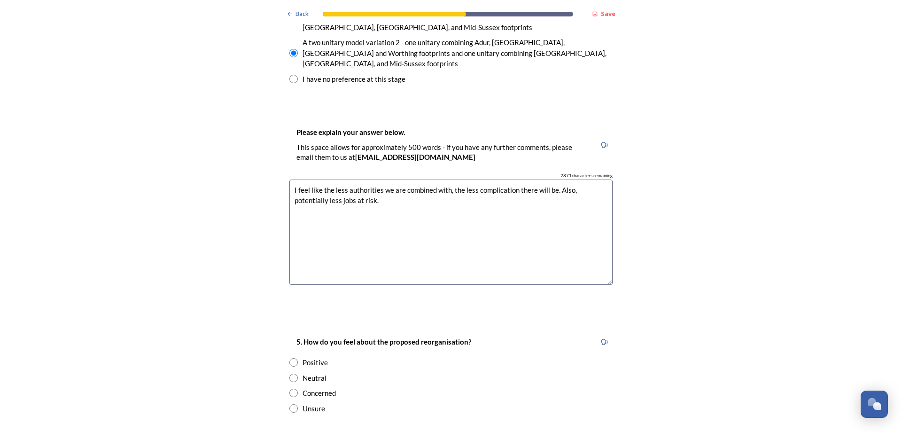
scroll to position [1504, 0]
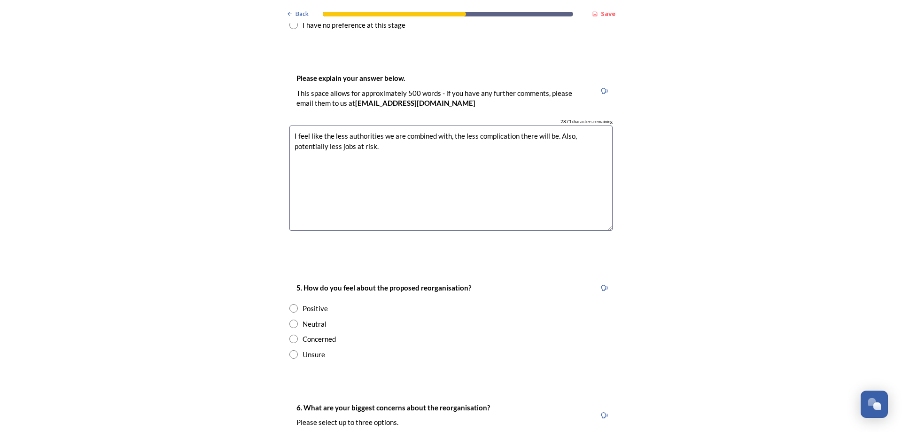
type textarea "I feel like the less authorities we are combined with, the less complication th…"
click at [289, 335] on input "radio" at bounding box center [293, 339] width 8 height 8
radio input "true"
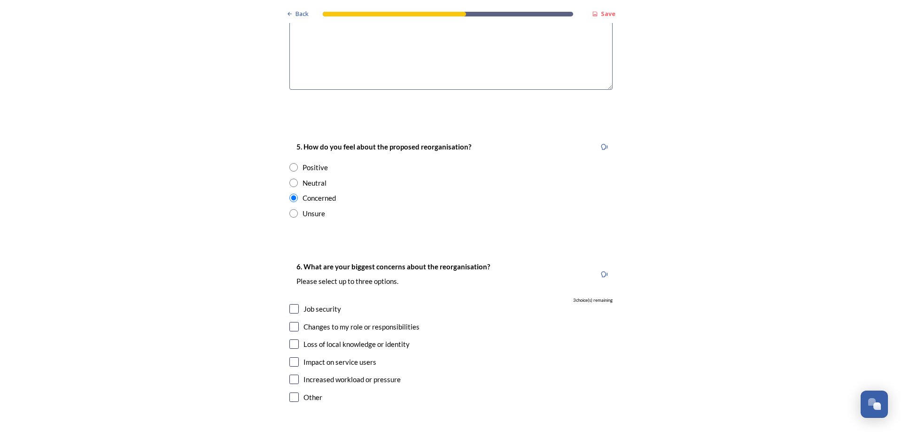
scroll to position [1692, 0]
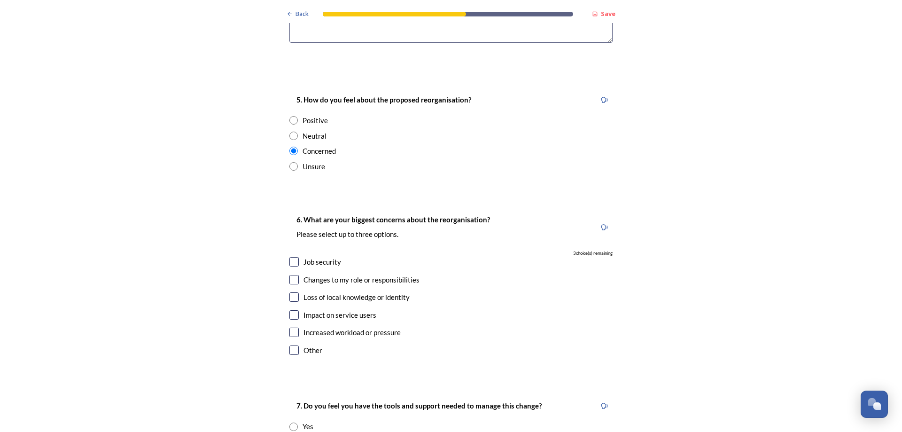
click at [291, 257] on input "checkbox" at bounding box center [293, 261] width 9 height 9
checkbox input "true"
click at [289, 275] on input "checkbox" at bounding box center [293, 279] width 9 height 9
checkbox input "true"
click at [290, 310] on input "checkbox" at bounding box center [293, 314] width 9 height 9
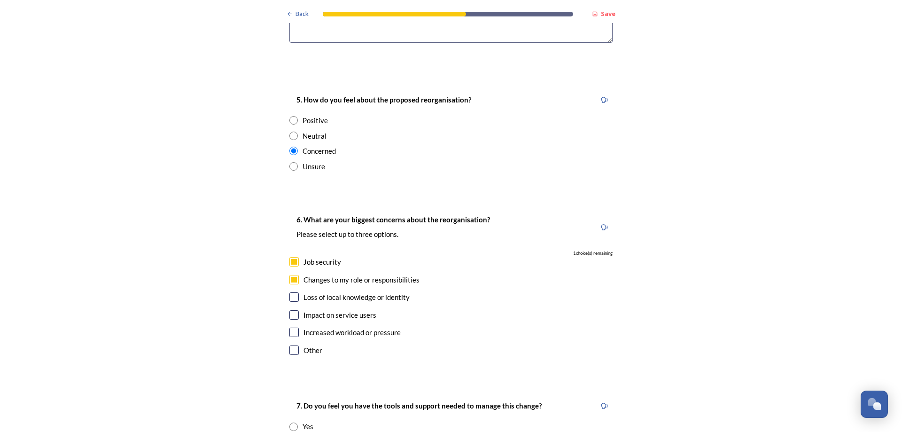
checkbox input "true"
click at [292, 327] on input "checkbox" at bounding box center [293, 331] width 9 height 9
checkbox input "false"
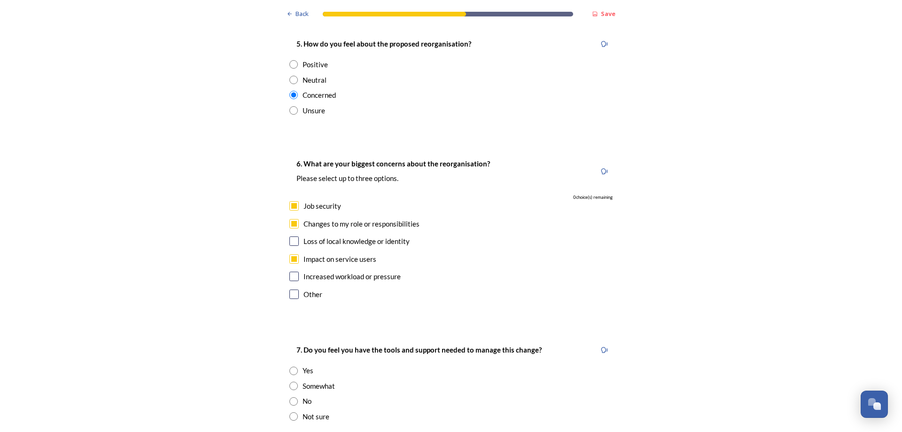
scroll to position [1832, 0]
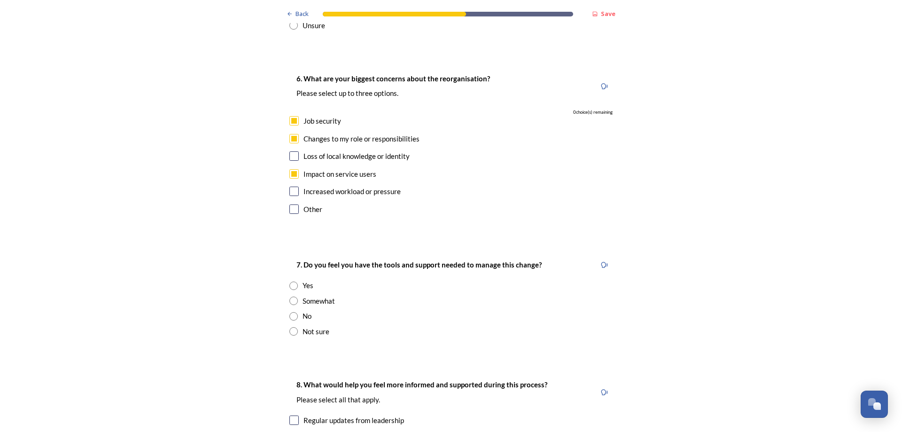
click at [285, 286] on div "7. Do you feel you have the tools and support needed to manage this change? Yes…" at bounding box center [451, 297] width 338 height 96
click at [292, 327] on input "radio" at bounding box center [293, 331] width 8 height 8
radio input "true"
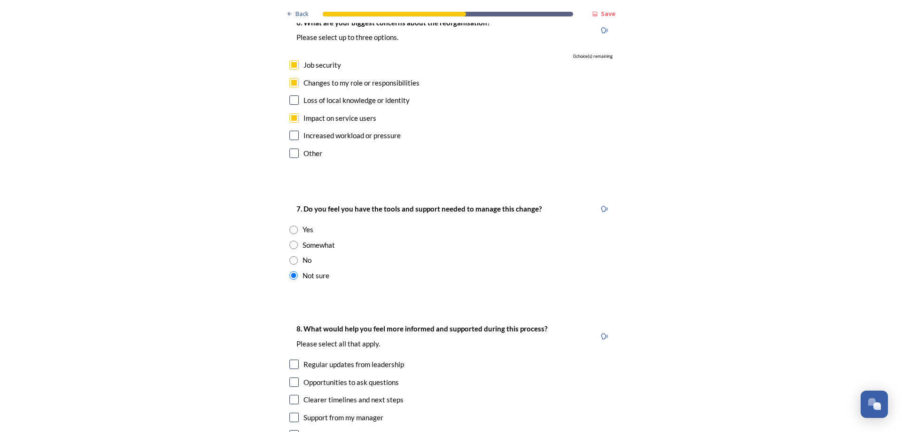
scroll to position [2020, 0]
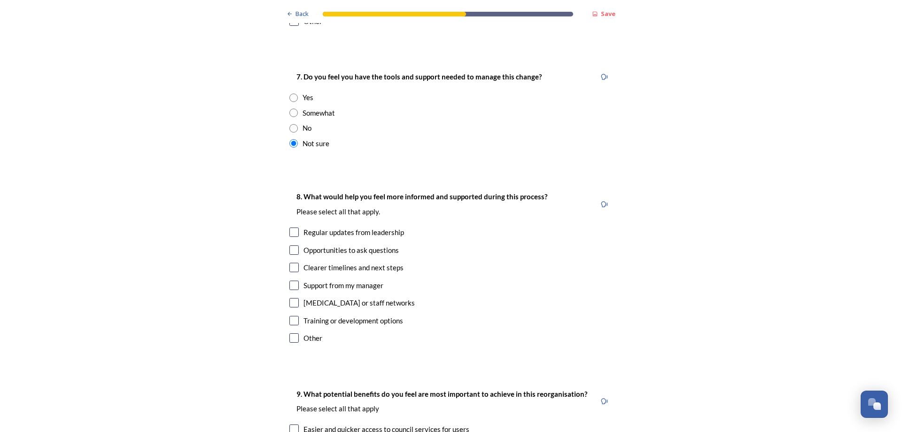
click at [291, 227] on input "checkbox" at bounding box center [293, 231] width 9 height 9
checkbox input "true"
click at [292, 298] on input "checkbox" at bounding box center [293, 302] width 9 height 9
checkbox input "true"
click at [291, 245] on input "checkbox" at bounding box center [293, 249] width 9 height 9
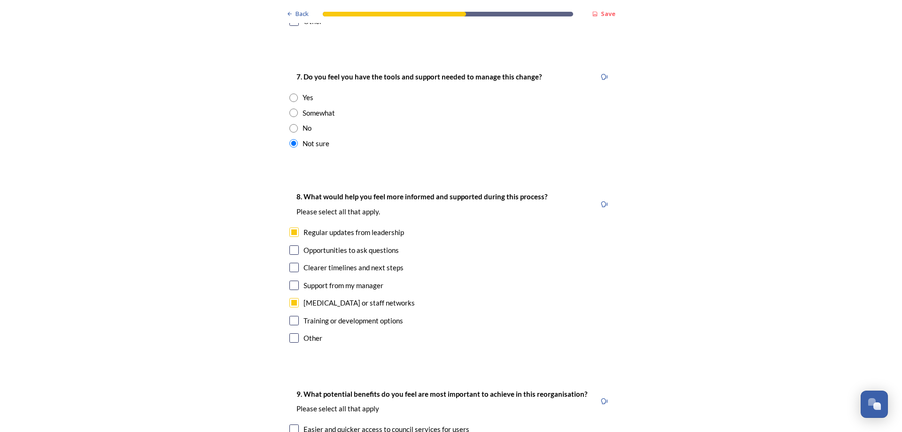
checkbox input "true"
click at [292, 263] on input "checkbox" at bounding box center [293, 267] width 9 height 9
checkbox input "true"
click at [290, 281] on input "checkbox" at bounding box center [293, 285] width 9 height 9
checkbox input "true"
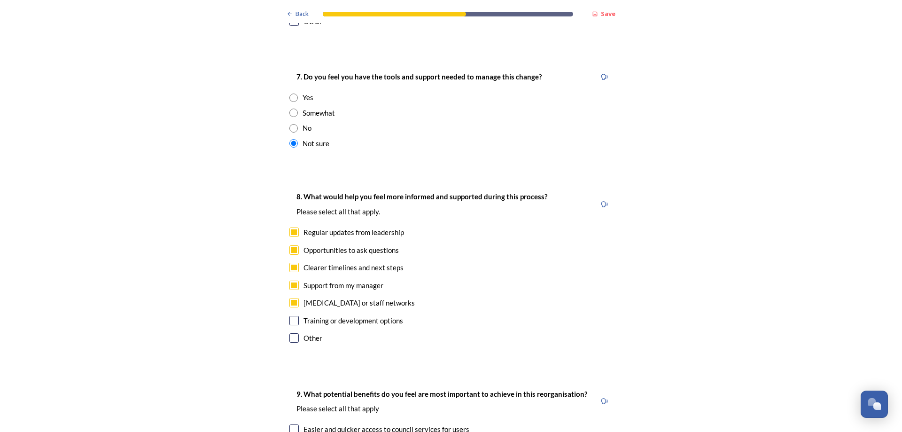
click at [293, 298] on input "checkbox" at bounding box center [293, 302] width 9 height 9
checkbox input "false"
click at [289, 281] on input "checkbox" at bounding box center [293, 285] width 9 height 9
checkbox input "false"
click at [291, 263] on input "checkbox" at bounding box center [293, 267] width 9 height 9
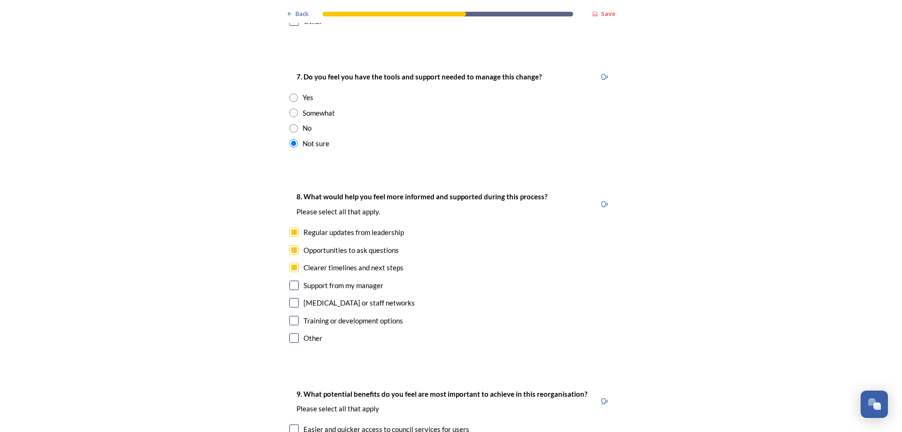
checkbox input "false"
click at [292, 245] on input "checkbox" at bounding box center [293, 249] width 9 height 9
checkbox input "false"
click at [292, 227] on input "checkbox" at bounding box center [293, 231] width 9 height 9
checkbox input "false"
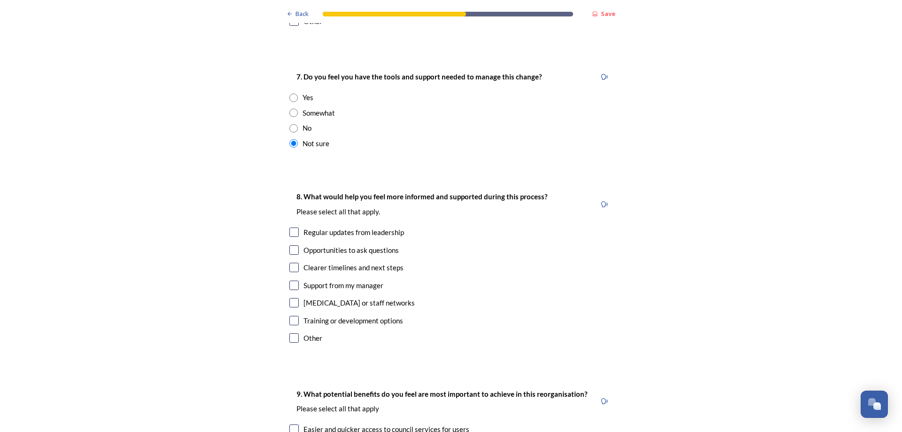
click at [290, 298] on input "checkbox" at bounding box center [293, 302] width 9 height 9
checkbox input "true"
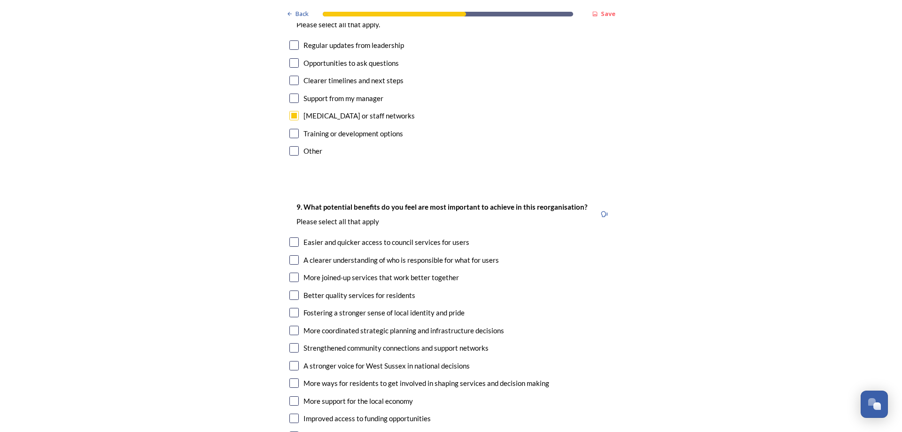
scroll to position [2208, 0]
click at [293, 236] on input "checkbox" at bounding box center [293, 240] width 9 height 9
checkbox input "true"
click at [289, 254] on input "checkbox" at bounding box center [293, 258] width 9 height 9
checkbox input "true"
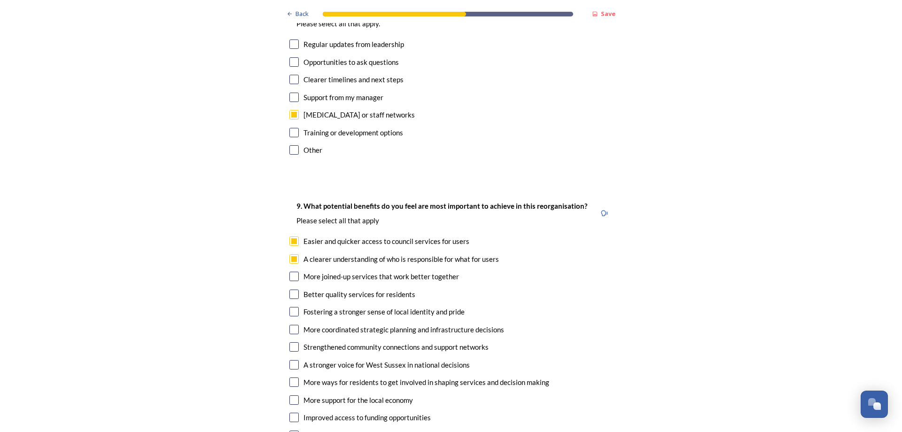
click at [294, 289] on input "checkbox" at bounding box center [293, 293] width 9 height 9
checkbox input "true"
click at [289, 272] on input "checkbox" at bounding box center [293, 276] width 9 height 9
checkbox input "true"
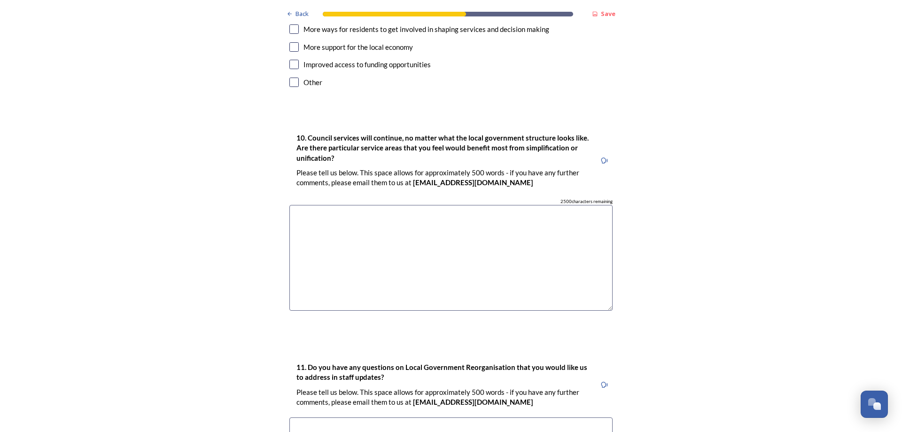
scroll to position [2584, 0]
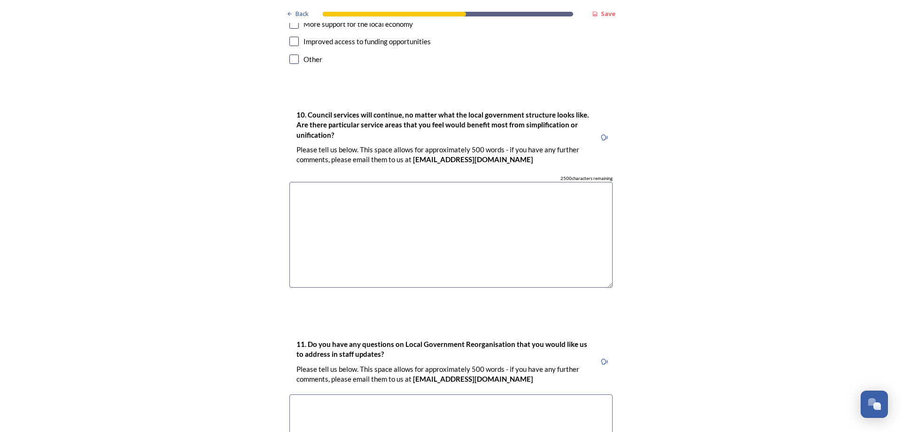
click at [296, 182] on textarea at bounding box center [450, 235] width 323 height 106
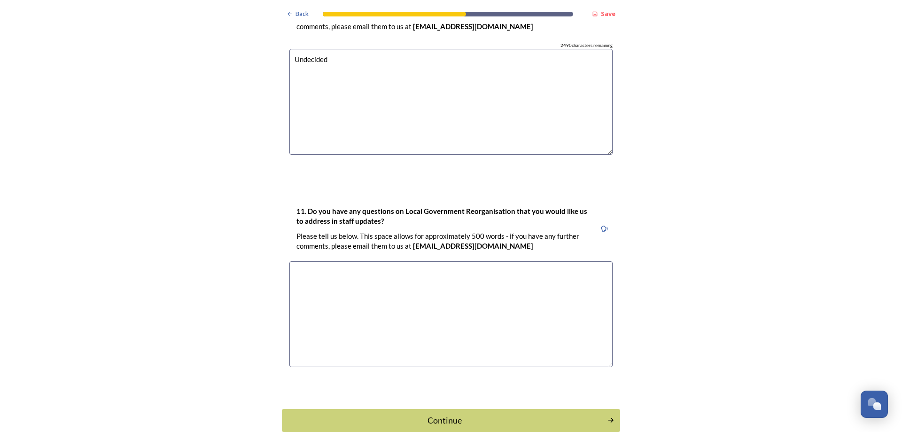
scroll to position [2723, 0]
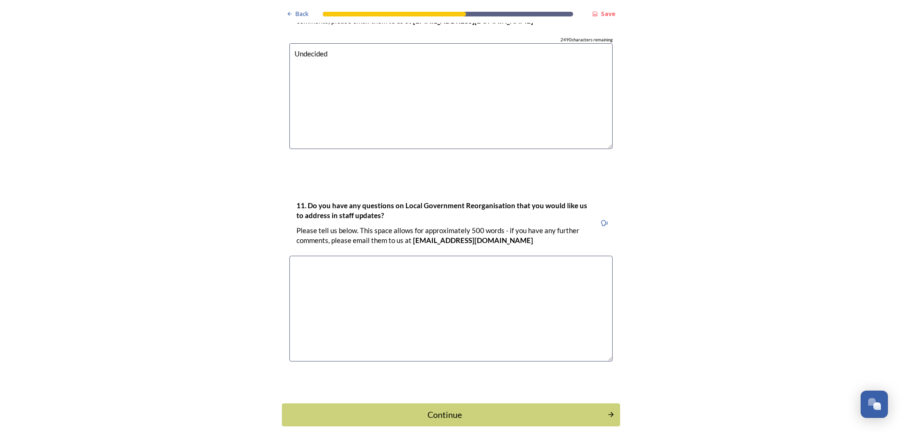
type textarea "Undecided"
click at [292, 256] on textarea at bounding box center [450, 309] width 323 height 106
type textarea "W"
click at [418, 408] on div "Continue" at bounding box center [445, 414] width 318 height 13
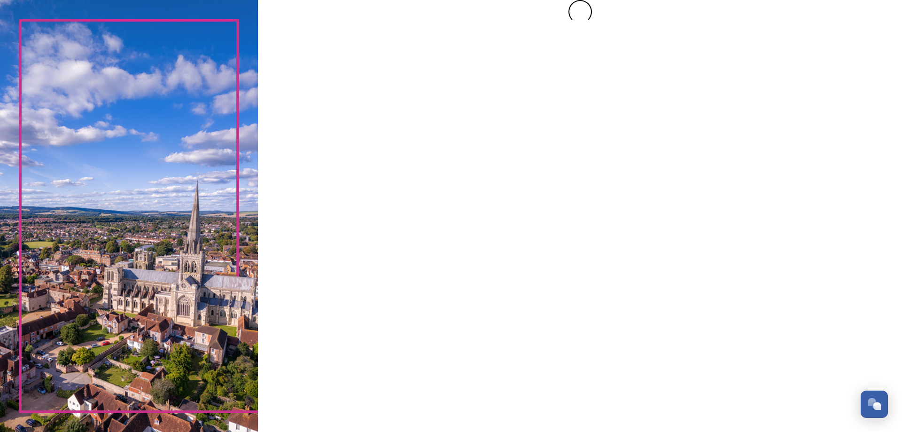
scroll to position [0, 0]
